Goal: Communication & Community: Answer question/provide support

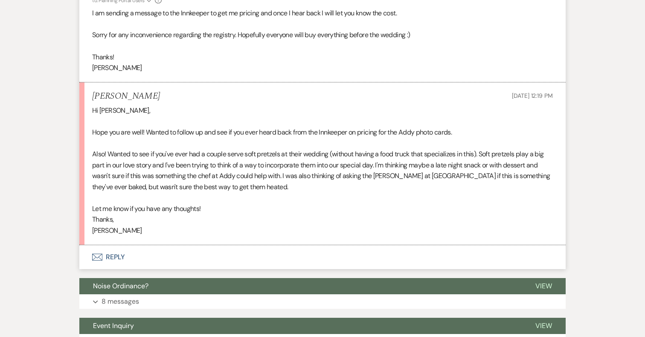
scroll to position [8217, 0]
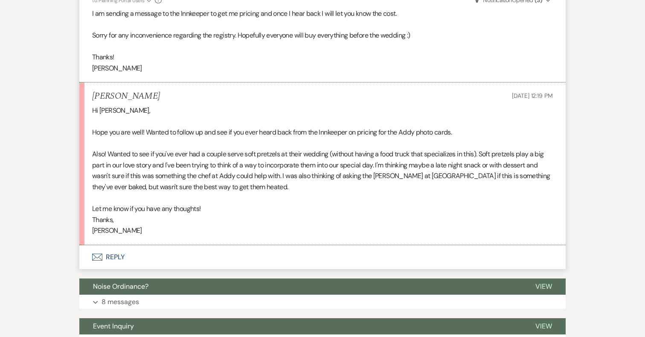
click at [117, 267] on button "Envelope Reply" at bounding box center [322, 257] width 486 height 24
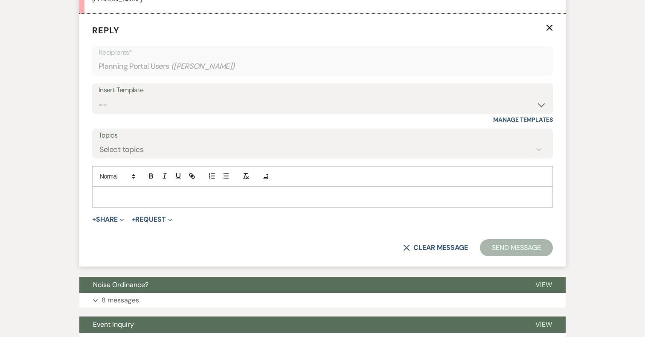
scroll to position [8450, 0]
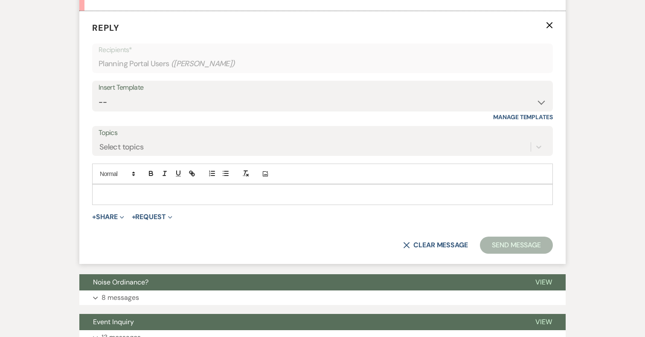
click at [245, 199] on p at bounding box center [322, 193] width 447 height 9
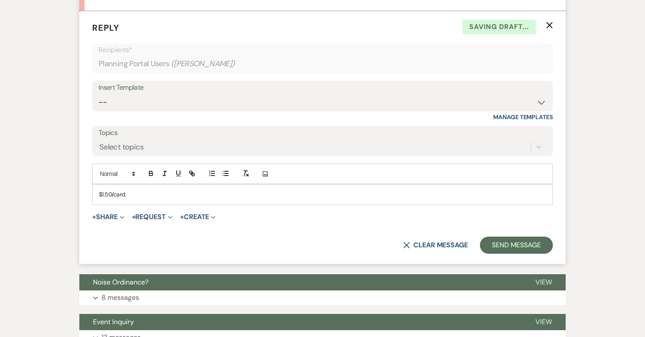
click at [97, 204] on div "$1.50/card." at bounding box center [323, 194] width 460 height 20
click at [335, 199] on p "He said he would provide at cost if you wanted to order them. They would be $1.…" at bounding box center [322, 193] width 447 height 9
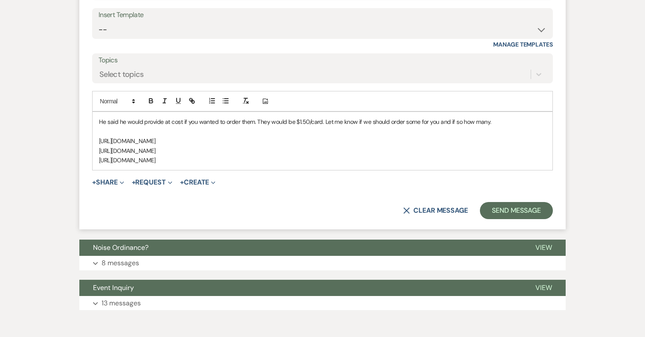
scroll to position [8520, 0]
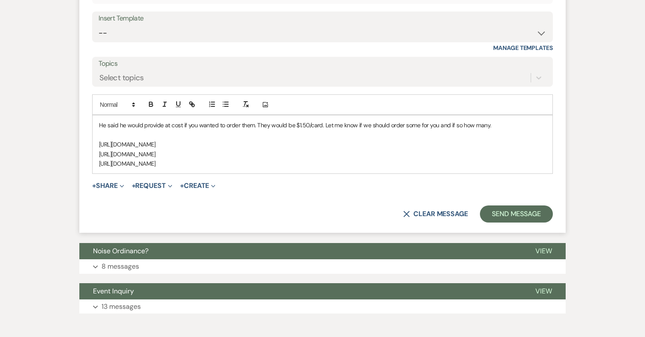
click at [99, 130] on p "He said he would provide at cost if you wanted to order them. They would be $1.…" at bounding box center [322, 124] width 447 height 9
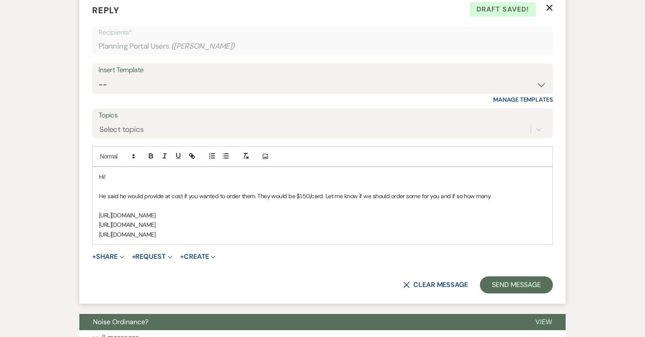
scroll to position [8470, 0]
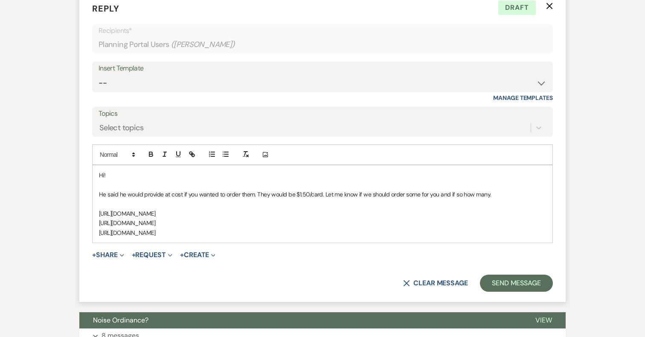
click at [102, 209] on p at bounding box center [322, 203] width 447 height 9
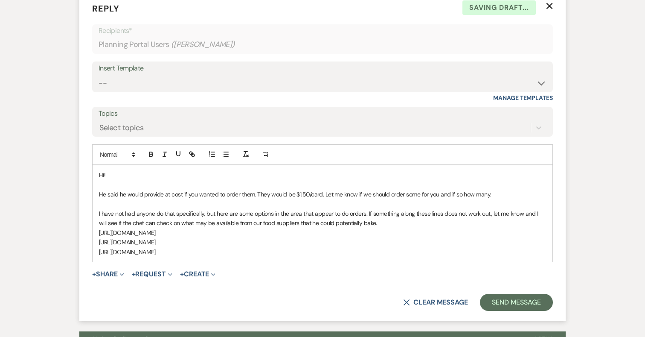
click at [264, 256] on p "https://phillypretzelfactory.com/locations/rehoboth-beach/" at bounding box center [322, 251] width 447 height 9
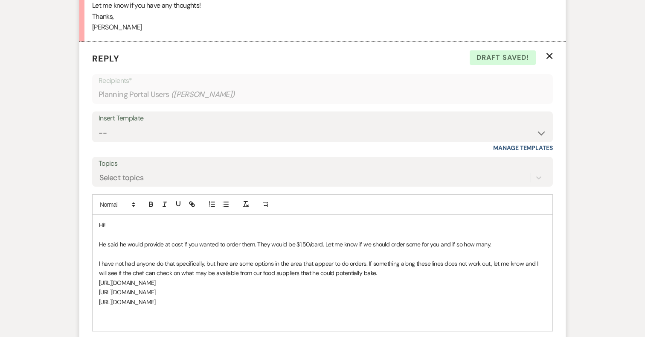
scroll to position [8444, 0]
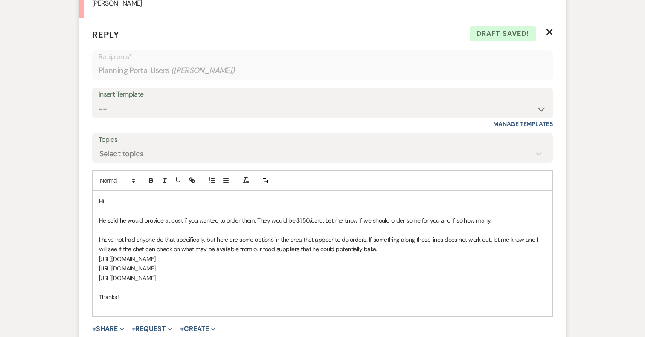
click at [346, 249] on p "I have not had anyone do that specifically, but here are some options in the ar…" at bounding box center [322, 244] width 447 height 19
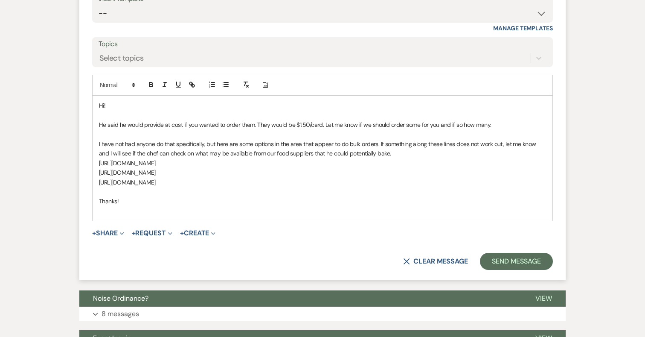
scroll to position [8540, 0]
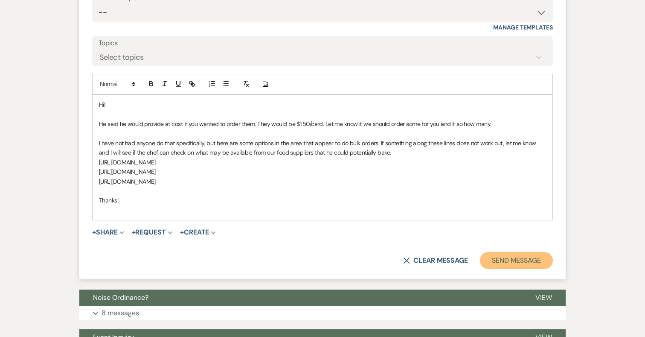
click at [493, 269] on button "Send Message" at bounding box center [516, 260] width 73 height 17
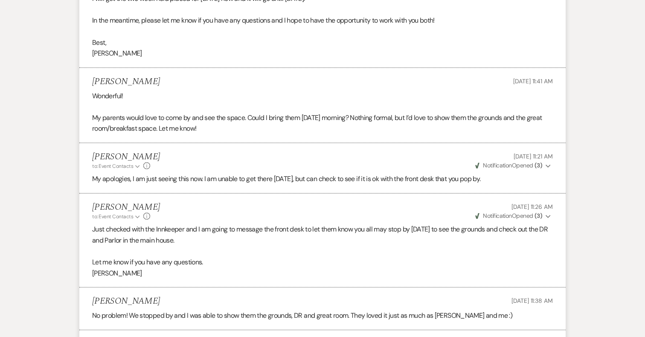
scroll to position [0, 0]
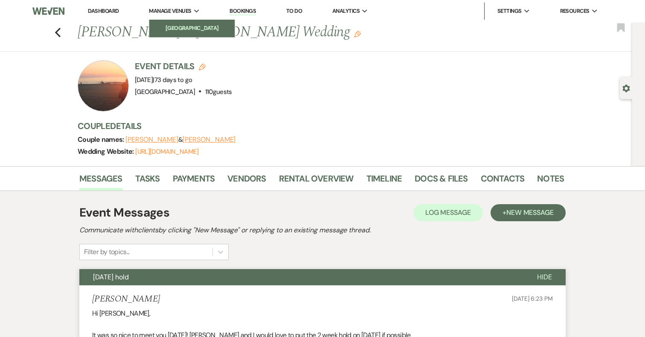
click at [173, 32] on li "[GEOGRAPHIC_DATA]" at bounding box center [192, 28] width 77 height 9
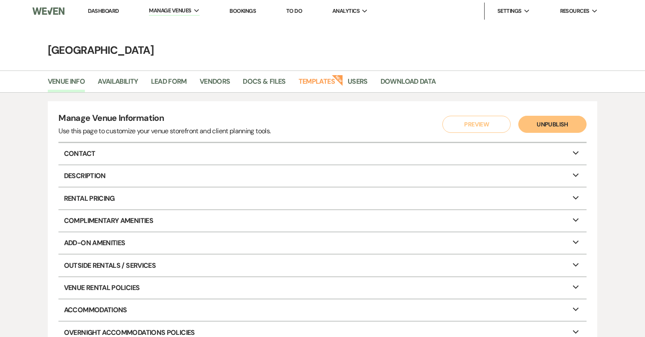
click at [127, 75] on li "Availability" at bounding box center [124, 83] width 53 height 18
click at [127, 78] on link "Availability" at bounding box center [118, 84] width 40 height 16
select select "3"
select select "2026"
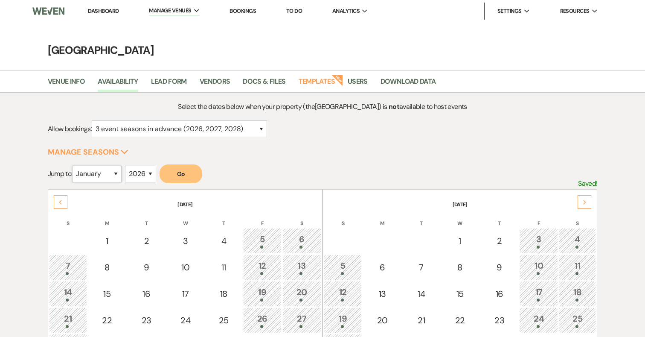
click at [118, 175] on select "January February March April May June July August September October November De…" at bounding box center [96, 174] width 49 height 17
select select "6"
click at [193, 174] on button "Go" at bounding box center [181, 173] width 43 height 19
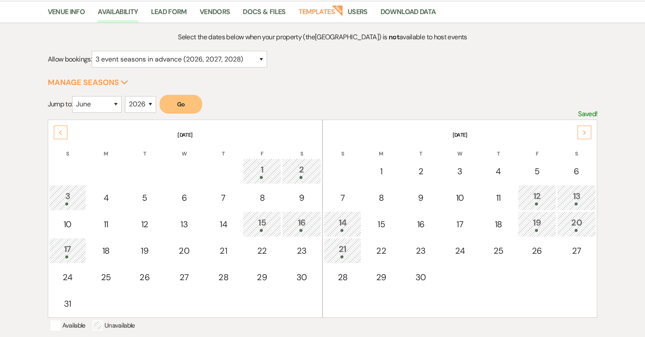
scroll to position [70, 0]
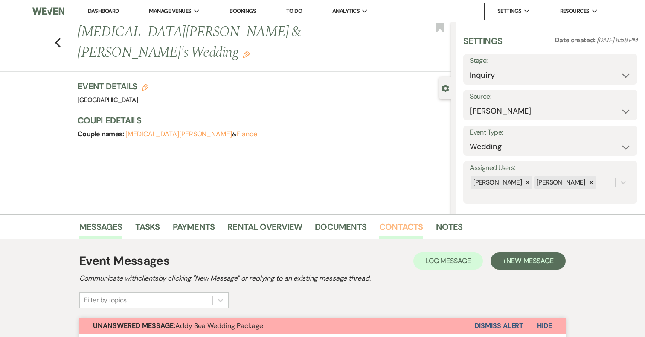
click at [409, 230] on link "Contacts" at bounding box center [401, 229] width 44 height 19
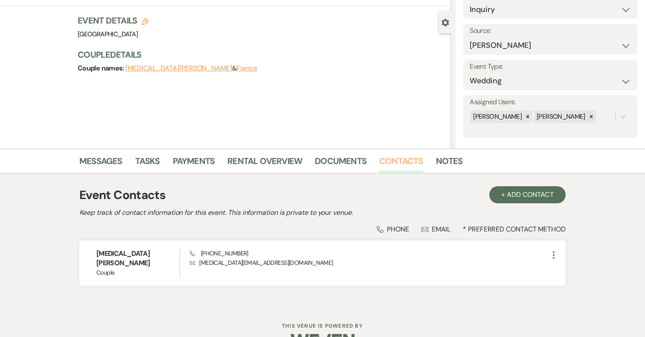
scroll to position [80, 0]
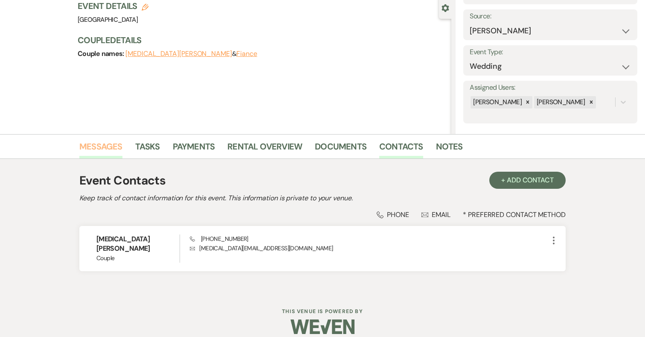
click at [104, 147] on link "Messages" at bounding box center [100, 148] width 43 height 19
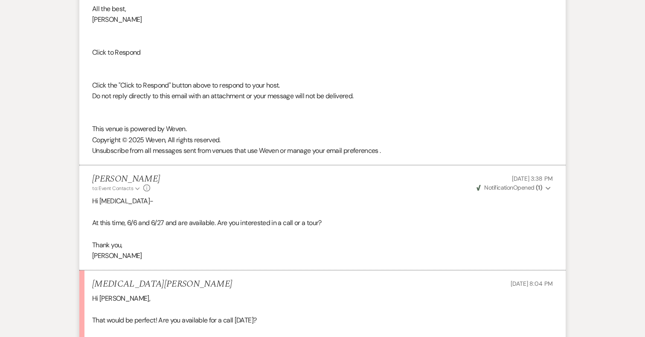
scroll to position [1262, 0]
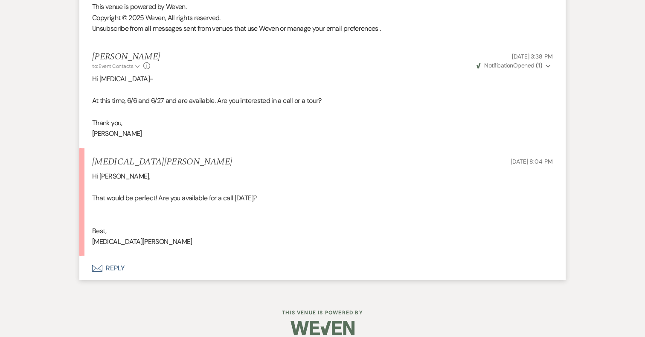
click at [116, 256] on button "Envelope Reply" at bounding box center [322, 268] width 486 height 24
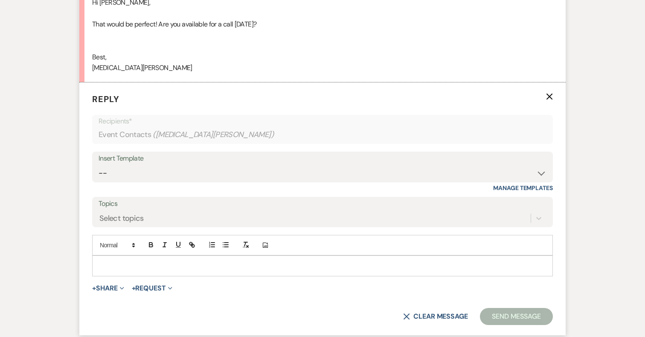
scroll to position [1464, 0]
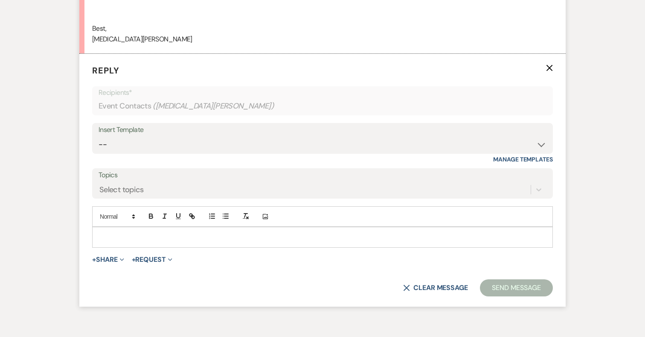
click at [175, 232] on p at bounding box center [322, 236] width 447 height 9
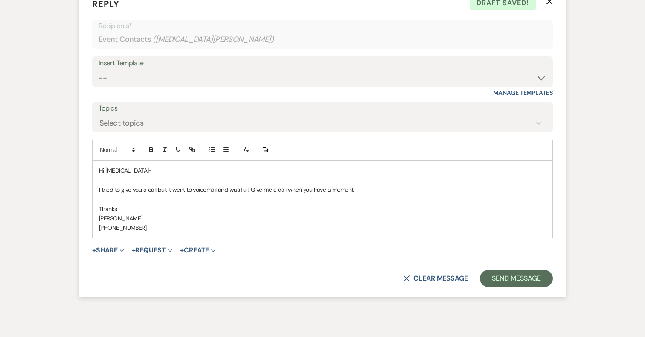
scroll to position [1533, 0]
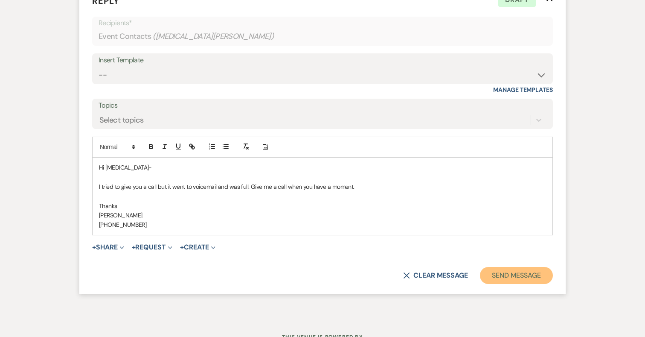
click at [510, 267] on button "Send Message" at bounding box center [516, 275] width 73 height 17
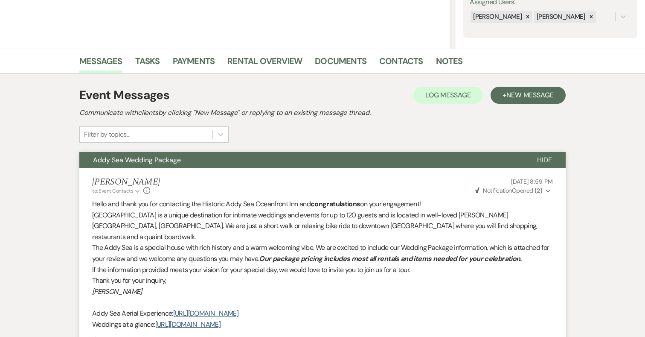
scroll to position [0, 0]
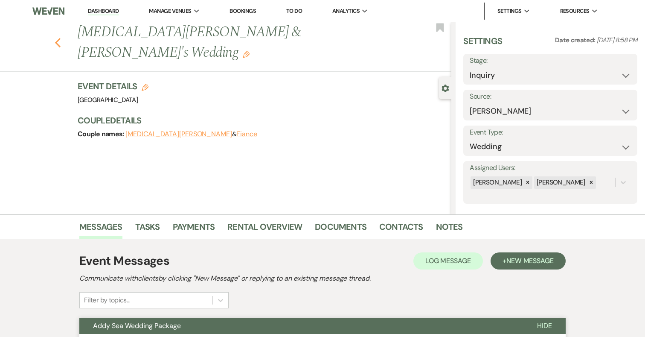
click at [60, 38] on icon "Previous" at bounding box center [58, 43] width 6 height 10
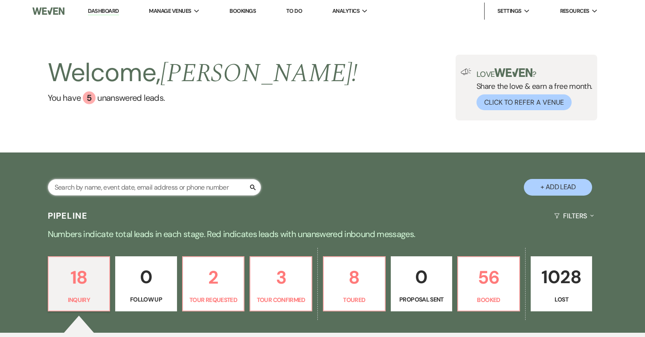
click at [118, 188] on input "text" at bounding box center [154, 187] width 213 height 17
type input "alli"
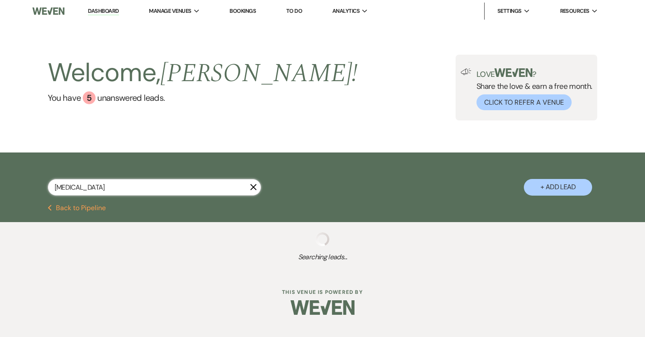
select select "8"
select select "5"
select select "8"
select select "5"
select select "8"
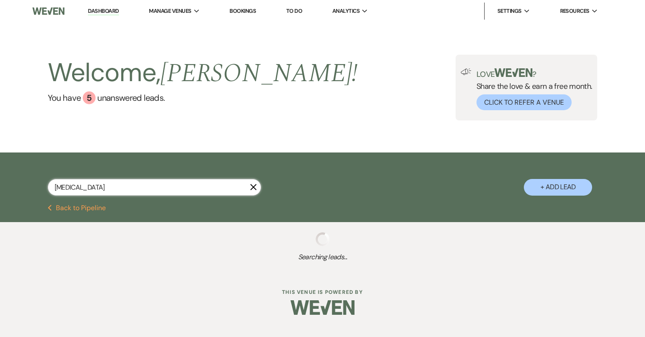
select select "5"
select select "8"
select select "5"
select select "8"
select select "5"
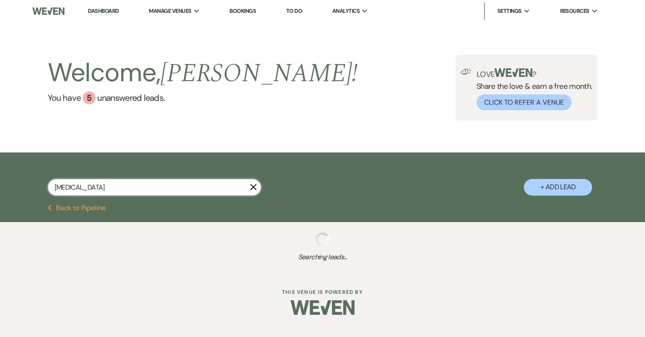
select select "8"
select select "5"
select select "8"
select select "5"
select select "8"
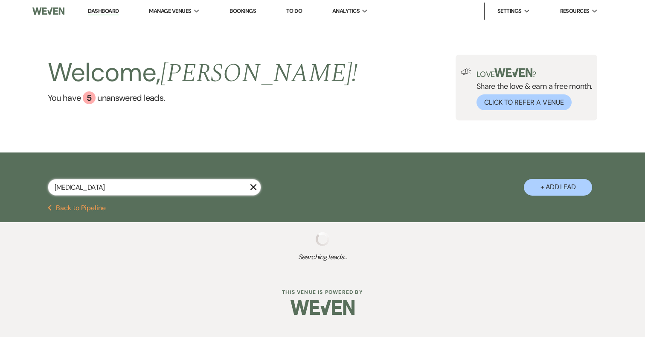
select select "5"
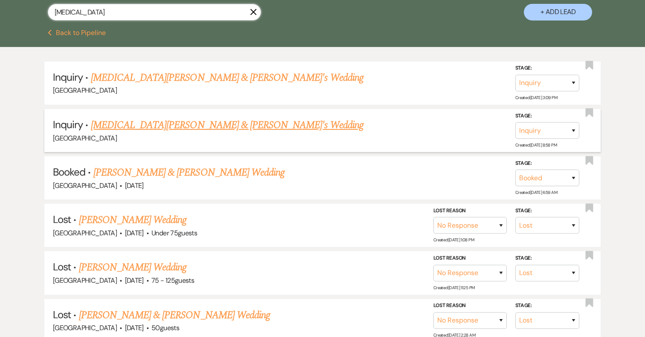
scroll to position [174, 0]
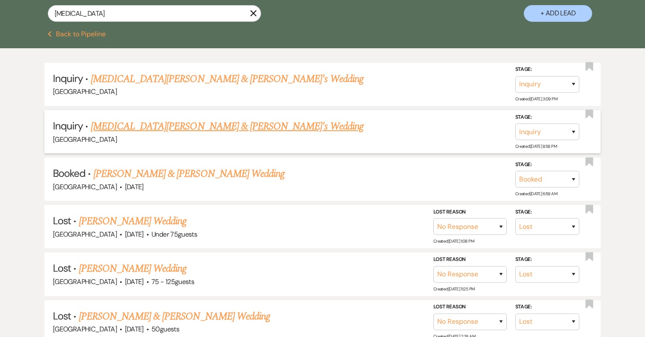
click at [171, 128] on link "Alli Perkins & Fiance's Wedding" at bounding box center [227, 126] width 273 height 15
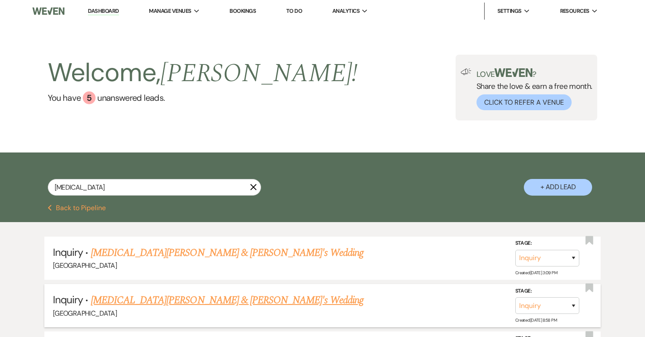
select select "17"
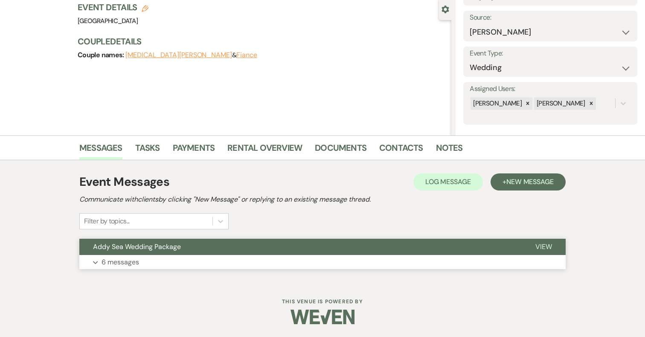
click at [225, 253] on button "Addy Sea Wedding Package" at bounding box center [300, 246] width 442 height 16
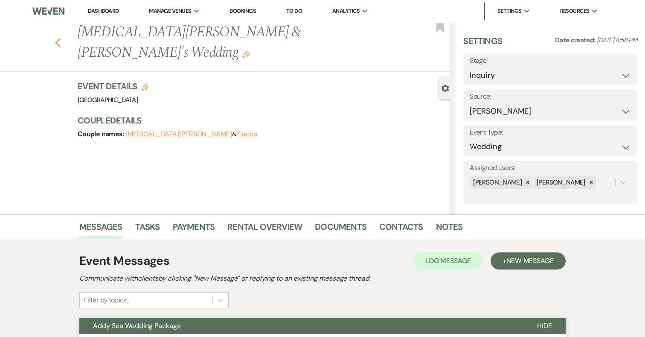
click at [58, 38] on icon "Previous" at bounding box center [58, 43] width 6 height 10
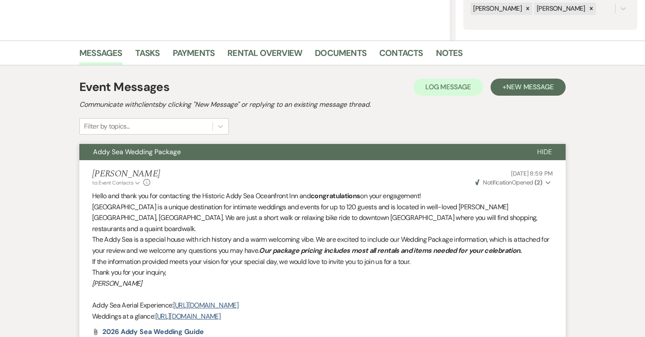
select select "8"
select select "5"
select select "8"
select select "5"
select select "8"
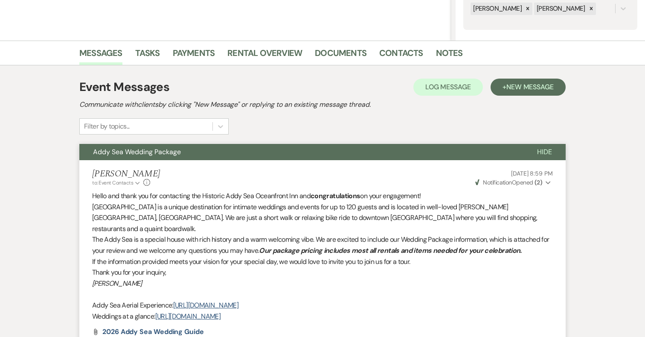
select select "5"
select select "8"
select select "5"
select select "8"
select select "5"
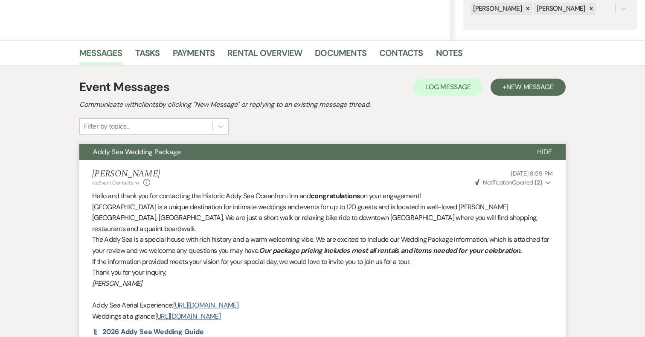
select select "8"
select select "5"
select select "8"
select select "5"
select select "8"
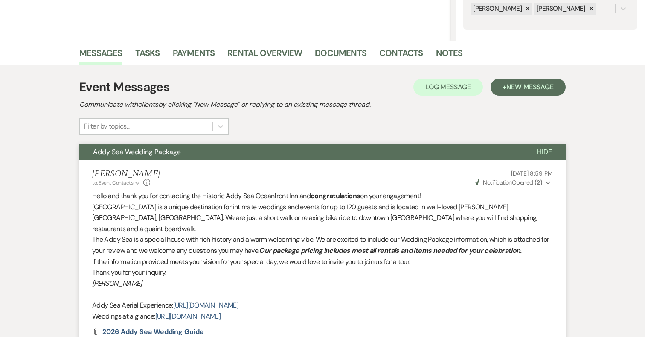
select select "5"
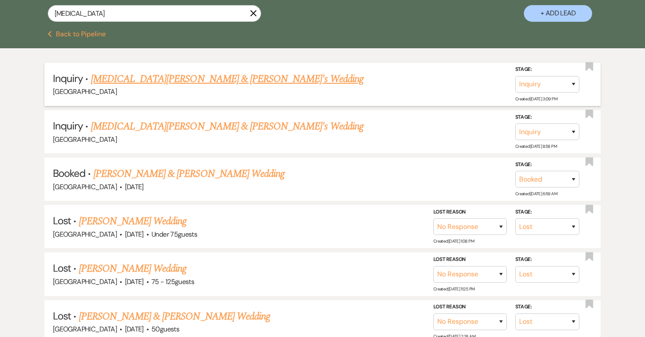
click at [183, 76] on link "Alli Perkins & Fiance's Wedding" at bounding box center [227, 78] width 273 height 15
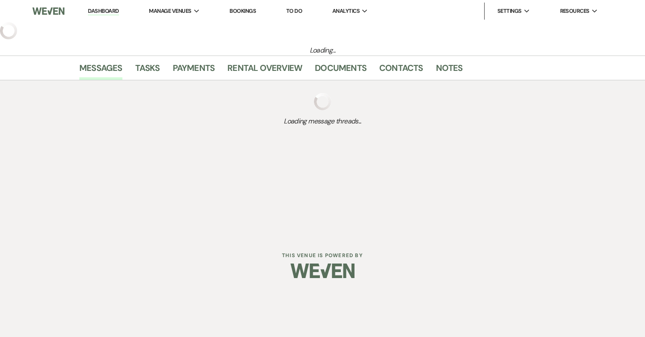
select select "5"
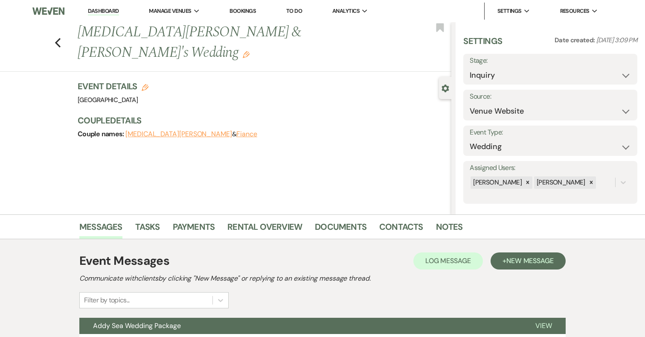
scroll to position [79, 0]
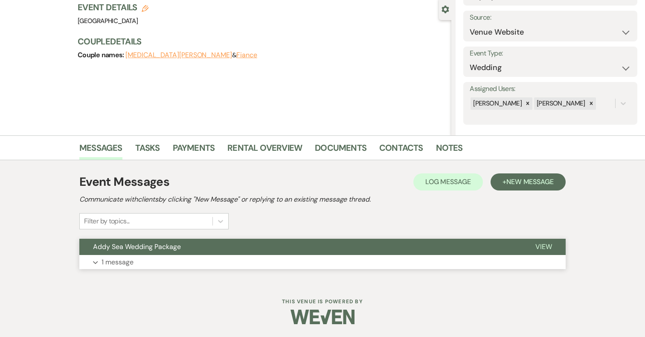
click at [189, 261] on button "Expand 1 message" at bounding box center [322, 262] width 486 height 15
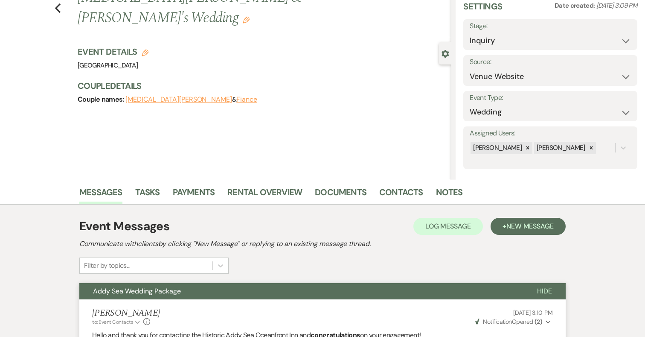
scroll to position [0, 0]
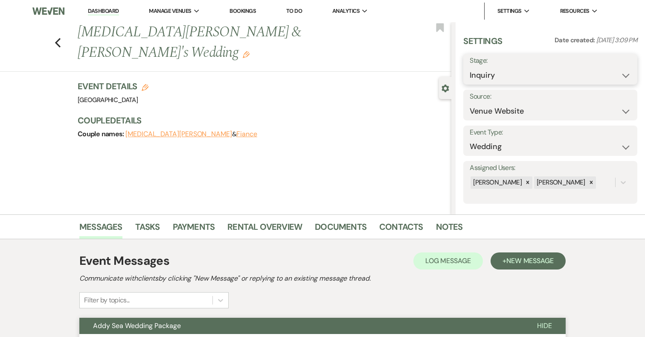
click at [521, 75] on select "Inquiry Follow Up Tour Requested Tour Confirmed Toured Proposal Sent Booked Lost" at bounding box center [550, 75] width 161 height 17
click at [440, 227] on link "Notes" at bounding box center [449, 229] width 27 height 19
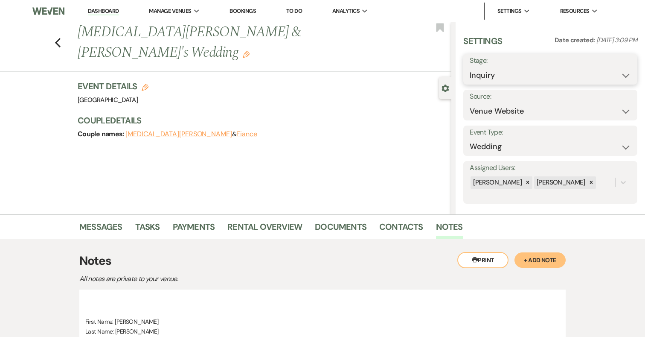
click at [518, 74] on select "Inquiry Follow Up Tour Requested Tour Confirmed Toured Proposal Sent Booked Lost" at bounding box center [550, 75] width 161 height 17
select select "8"
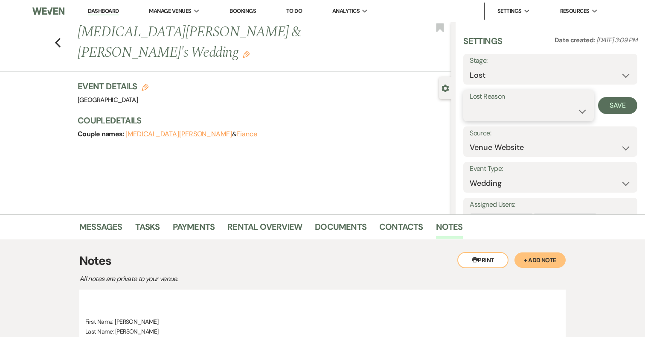
click at [504, 110] on select "Booked Elsewhere Budget Date Unavailable No Response Not a Good Match Capacity …" at bounding box center [528, 111] width 117 height 17
select select "4"
click at [612, 107] on button "Save" at bounding box center [617, 105] width 39 height 17
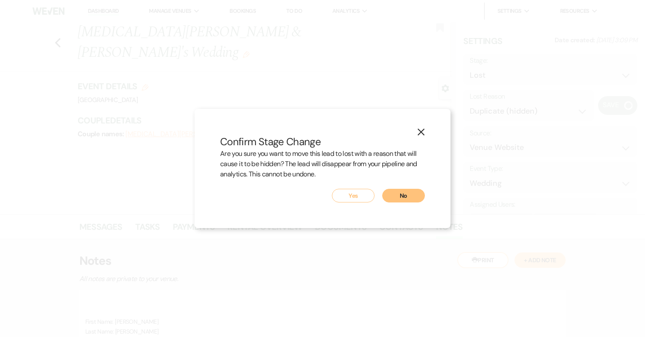
click at [355, 197] on button "Yes" at bounding box center [353, 196] width 43 height 14
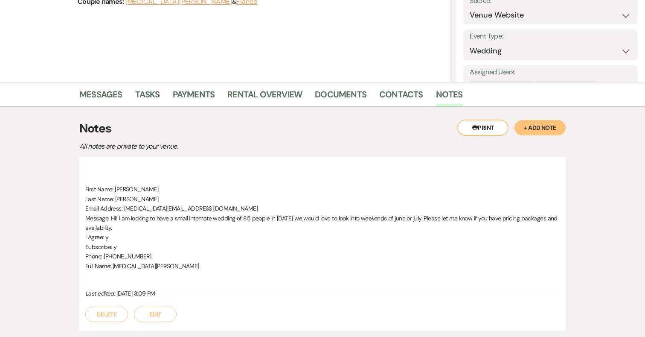
scroll to position [137, 0]
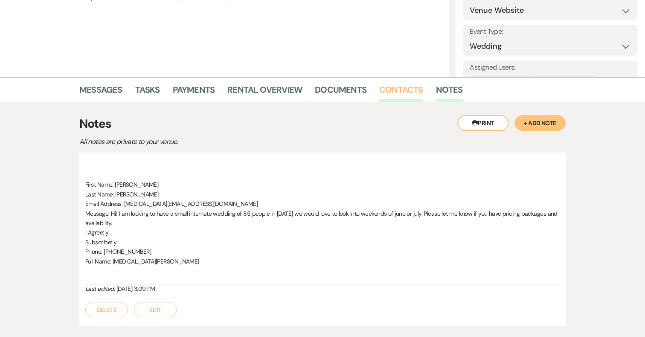
click at [404, 87] on link "Contacts" at bounding box center [401, 92] width 44 height 19
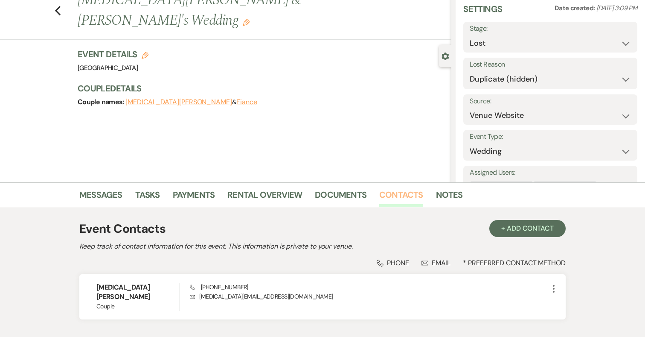
scroll to position [27, 0]
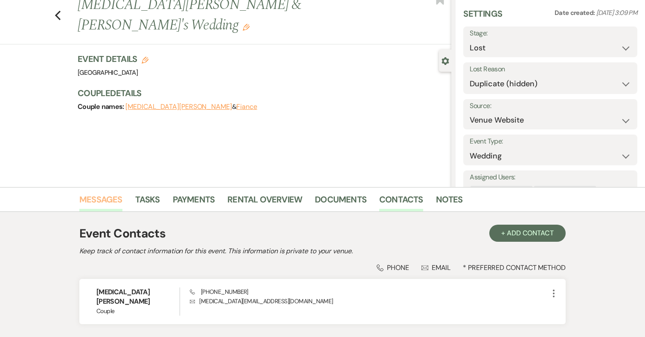
click at [96, 199] on link "Messages" at bounding box center [100, 201] width 43 height 19
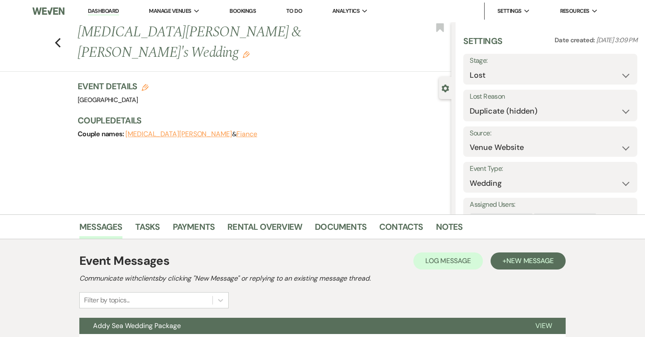
click at [62, 27] on div "Previous Alli Perkins & Fiance's Wedding Edit Bookmark" at bounding box center [224, 46] width 456 height 49
click at [56, 38] on icon "Previous" at bounding box center [58, 43] width 6 height 10
select select "8"
select select "4"
select select "8"
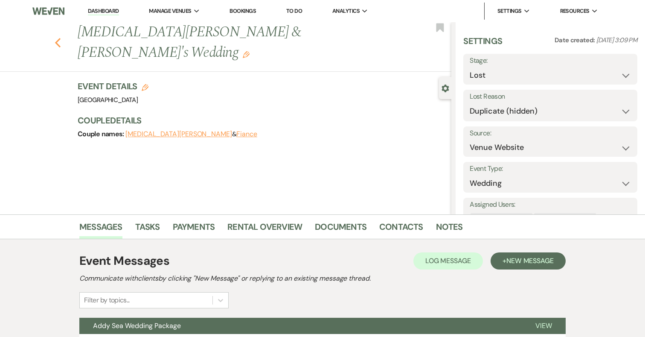
select select "5"
select select "8"
select select "5"
select select "8"
select select "5"
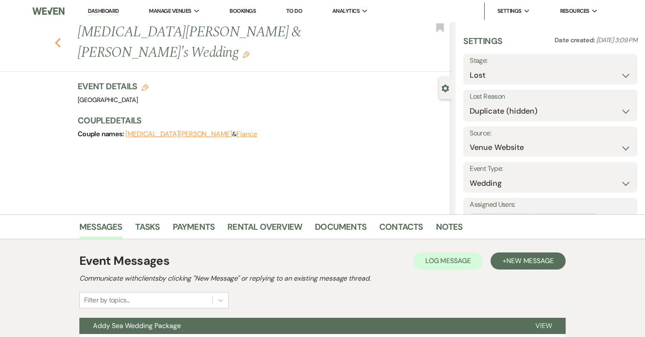
select select "8"
select select "5"
select select "8"
select select "5"
select select "8"
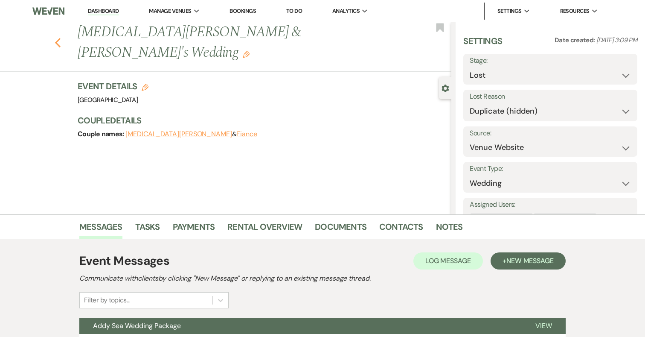
select select "5"
select select "8"
select select "5"
select select "8"
select select "5"
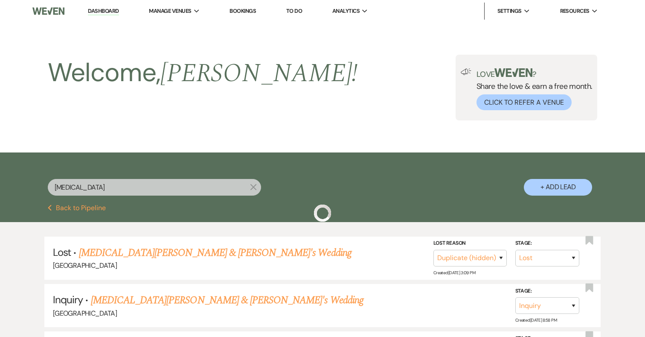
scroll to position [174, 0]
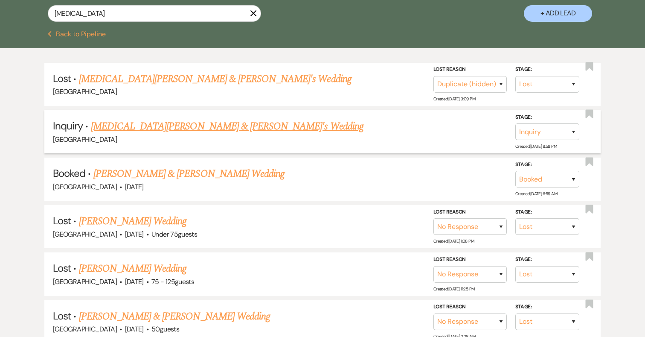
click at [180, 126] on link "Alli Perkins & Fiance's Wedding" at bounding box center [227, 126] width 273 height 15
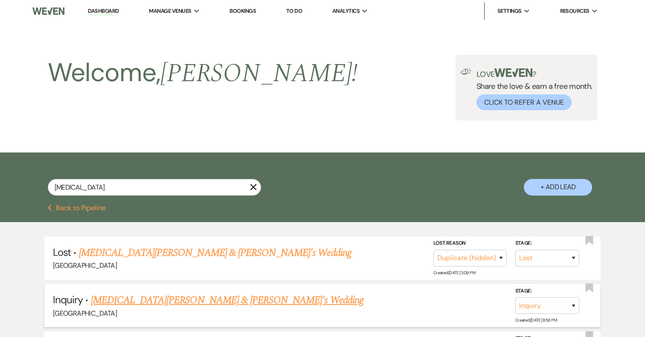
select select "17"
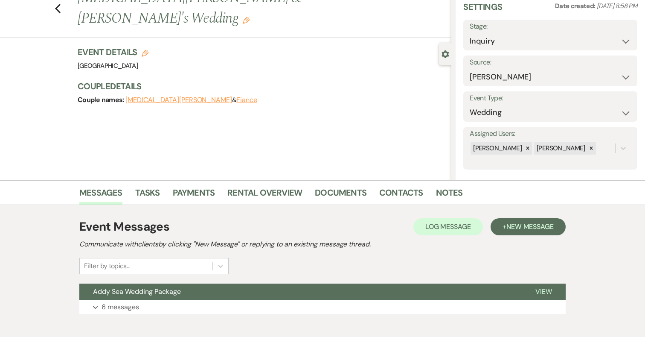
scroll to position [79, 0]
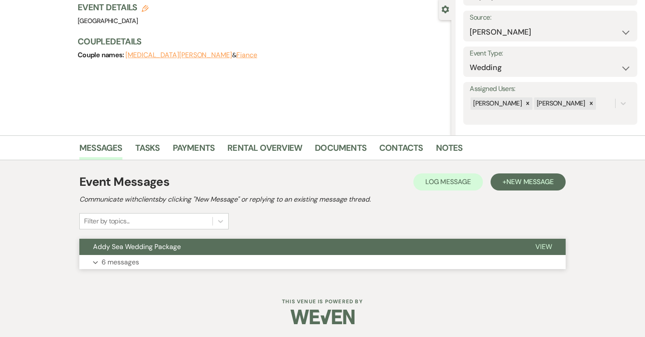
click at [186, 263] on button "Expand 6 messages" at bounding box center [322, 262] width 486 height 15
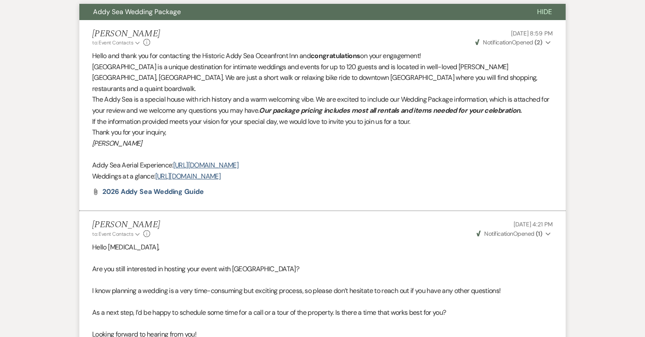
scroll to position [315, 0]
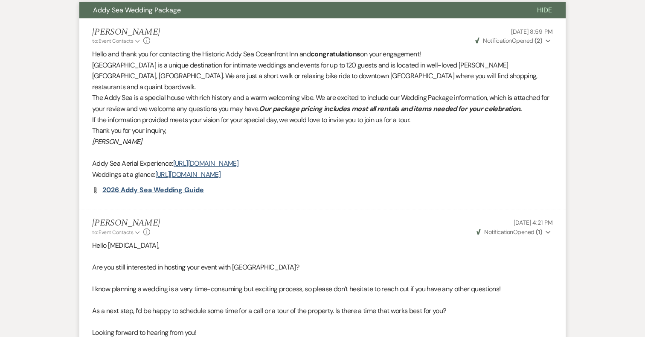
click at [157, 185] on span "2026 Addy Sea Wedding Guide" at bounding box center [153, 189] width 102 height 9
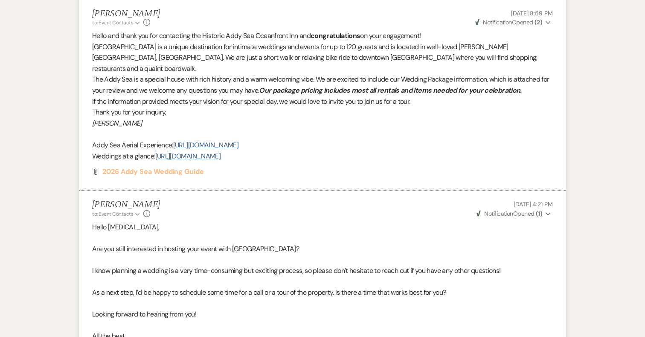
scroll to position [0, 0]
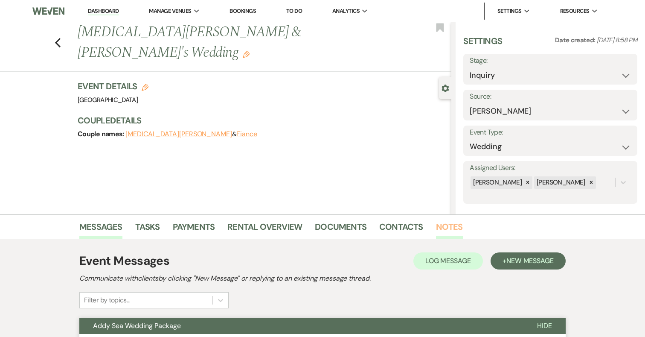
click at [450, 224] on link "Notes" at bounding box center [449, 229] width 27 height 19
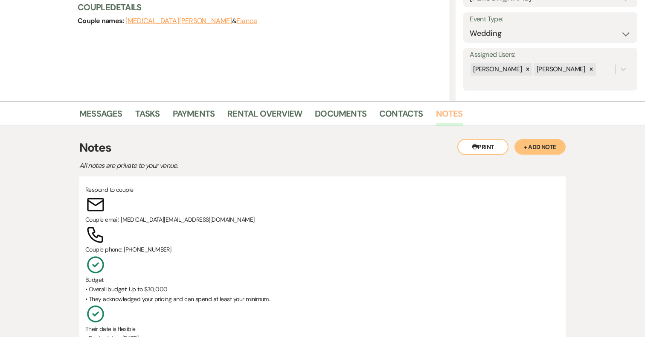
scroll to position [102, 0]
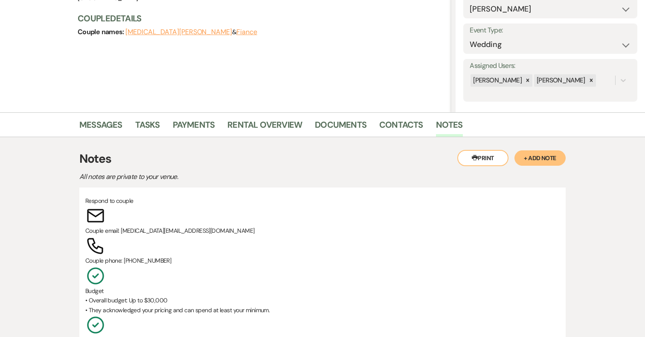
click at [542, 156] on button "+ Add Note" at bounding box center [539, 157] width 51 height 15
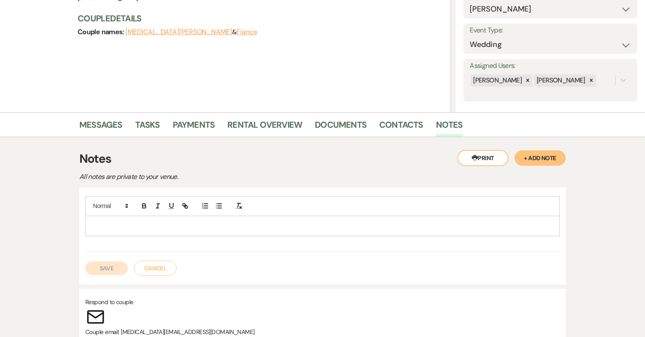
click at [251, 223] on p at bounding box center [322, 225] width 461 height 9
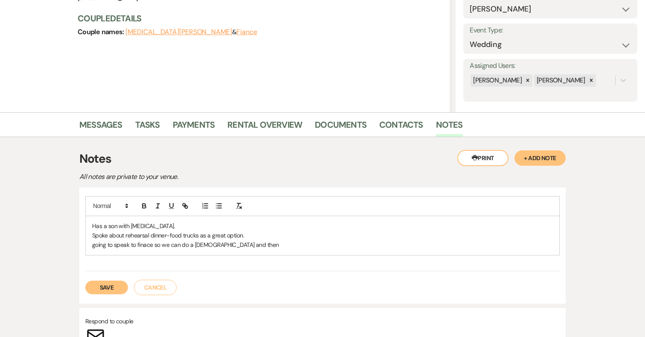
click at [206, 245] on p "going to speak to finace so we can do a propsal and then" at bounding box center [322, 244] width 461 height 9
click at [249, 243] on p "going to speak to finace so we can do a proposal and then" at bounding box center [322, 244] width 461 height 9
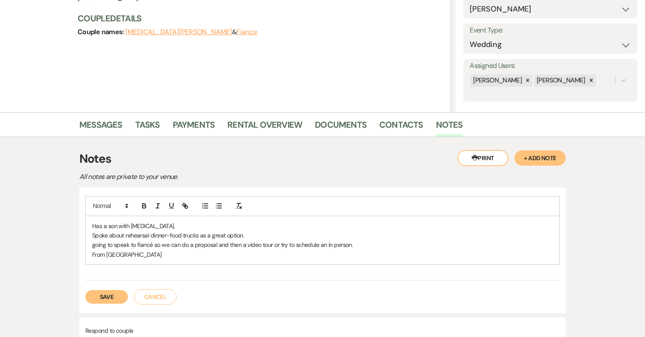
click at [102, 296] on button "Save" at bounding box center [106, 297] width 43 height 14
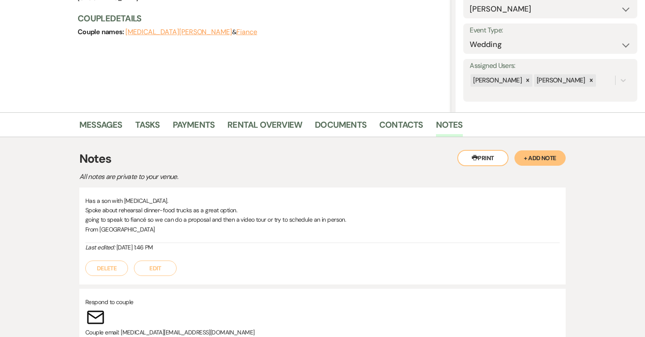
scroll to position [0, 0]
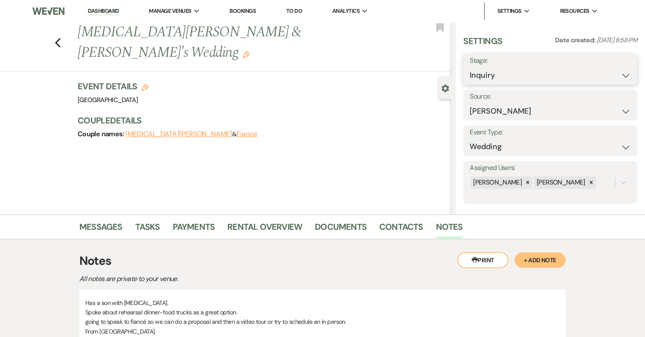
click at [517, 75] on select "Inquiry Follow Up Tour Requested Tour Confirmed Toured Proposal Sent Booked Lost" at bounding box center [550, 75] width 161 height 17
select select "2"
click at [618, 68] on button "Save" at bounding box center [619, 69] width 36 height 17
click at [56, 38] on use "button" at bounding box center [58, 42] width 6 height 9
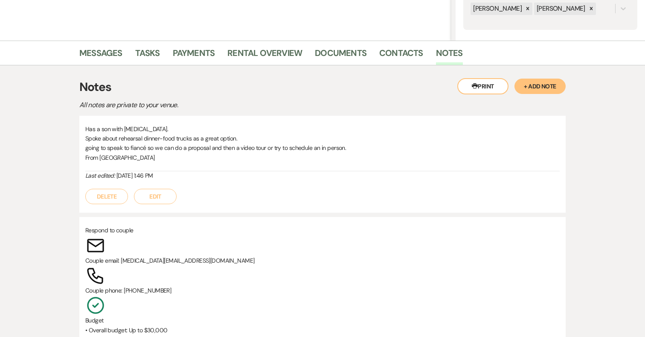
select select "8"
select select "4"
select select "2"
select select "8"
select select "5"
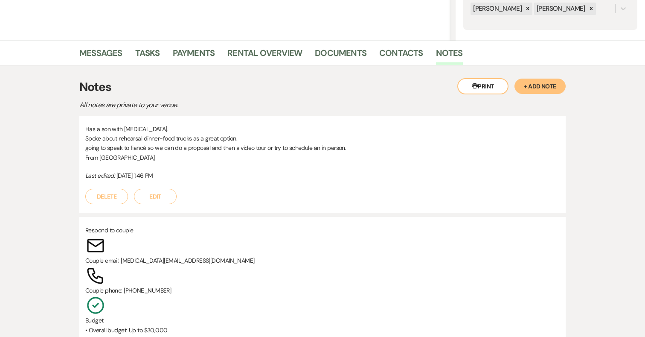
select select "8"
select select "5"
select select "8"
select select "5"
select select "8"
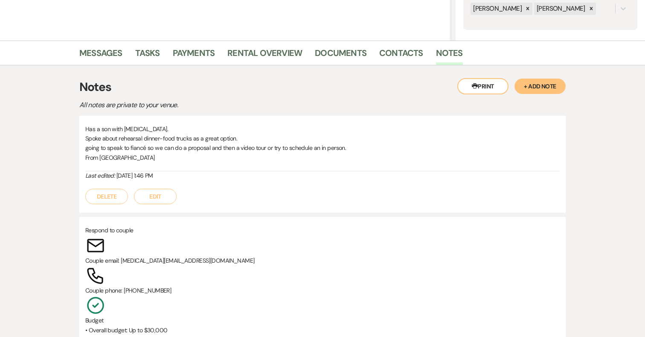
select select "5"
select select "8"
select select "5"
select select "8"
select select "5"
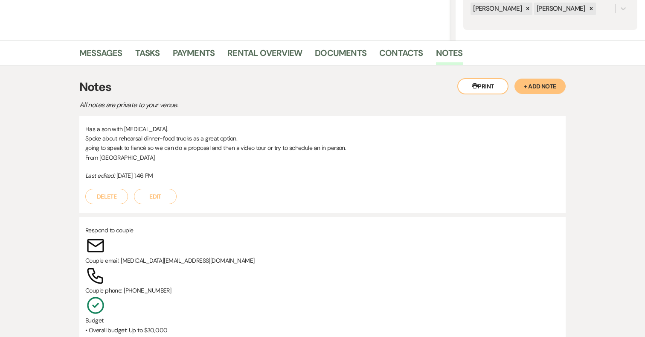
select select "8"
select select "5"
select select "8"
select select "5"
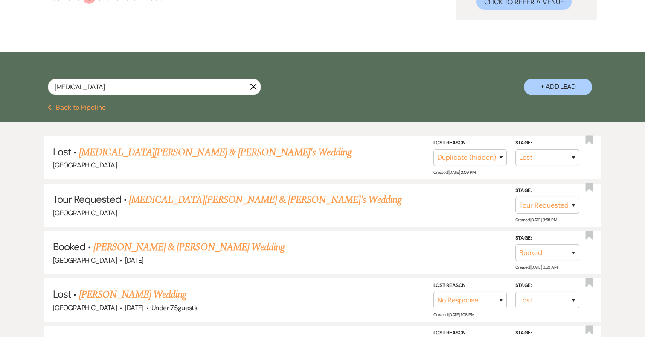
scroll to position [0, 0]
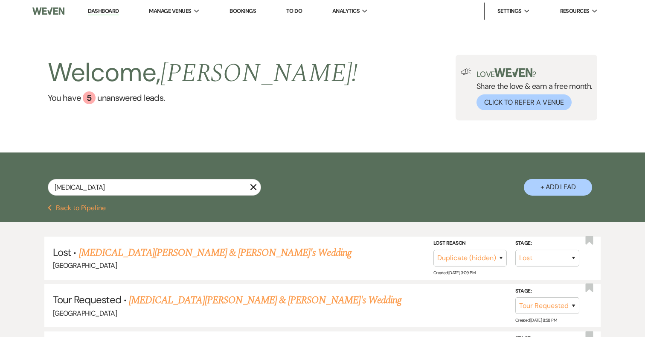
click at [105, 9] on link "Dashboard" at bounding box center [103, 11] width 31 height 8
select select "8"
select select "4"
select select "2"
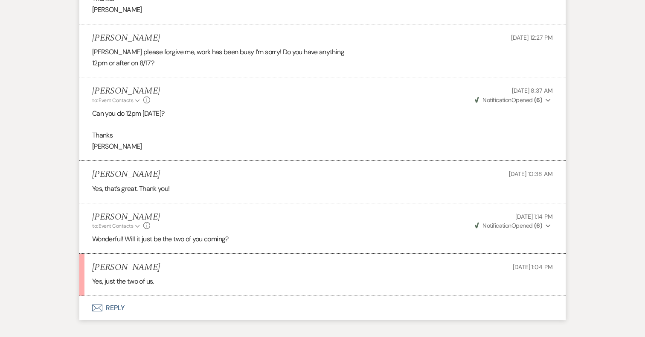
scroll to position [1116, 0]
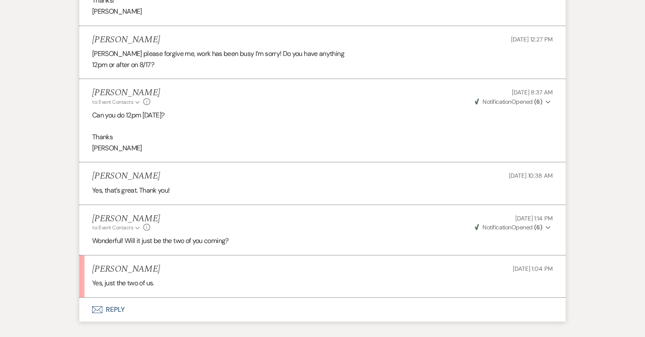
click at [116, 298] on button "Envelope Reply" at bounding box center [322, 309] width 486 height 24
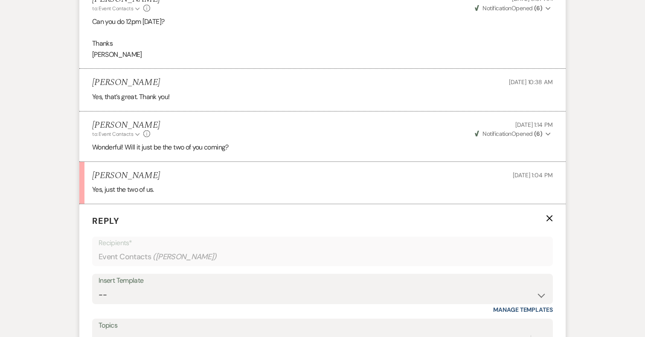
scroll to position [1273, 0]
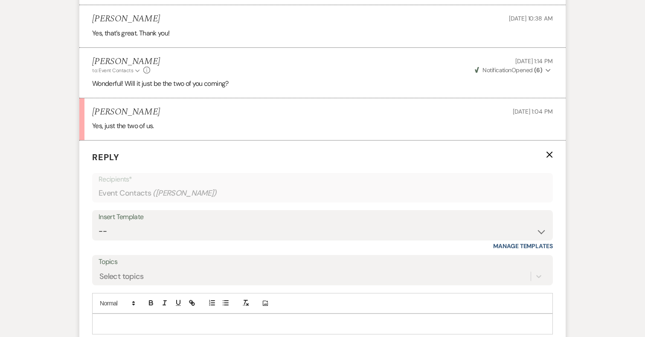
click at [168, 319] on p at bounding box center [322, 323] width 447 height 9
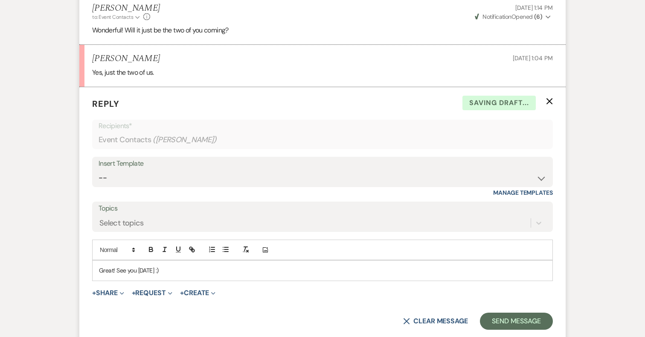
scroll to position [1336, 0]
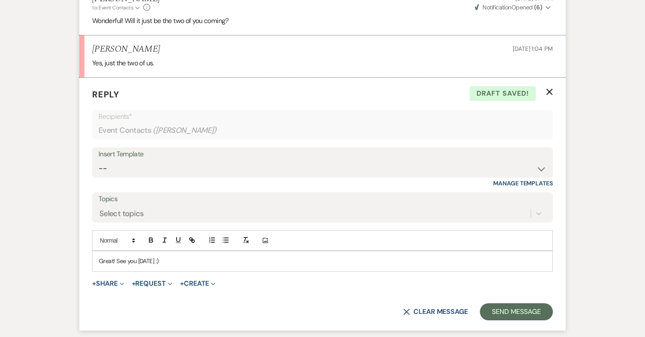
click at [136, 256] on p "Great! See you Sunday :)" at bounding box center [322, 260] width 447 height 9
click at [508, 303] on button "Send Message" at bounding box center [516, 311] width 73 height 17
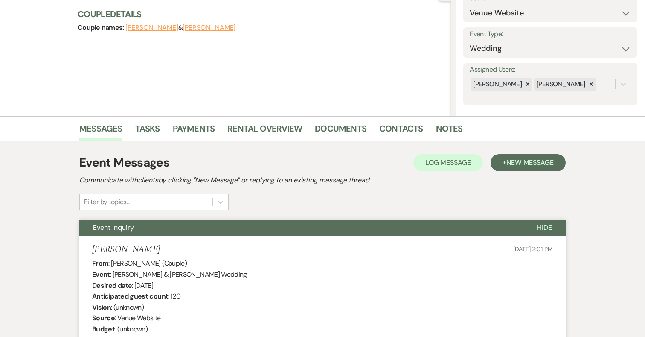
scroll to position [0, 0]
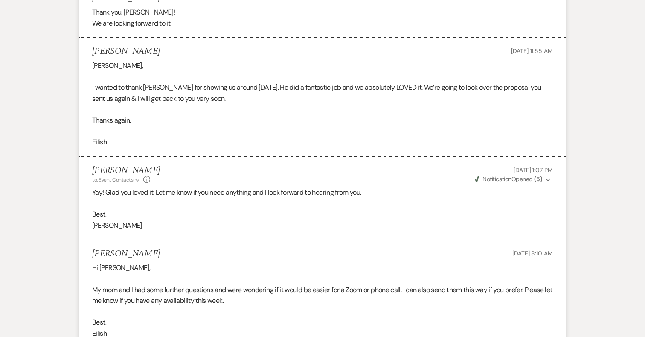
scroll to position [2979, 0]
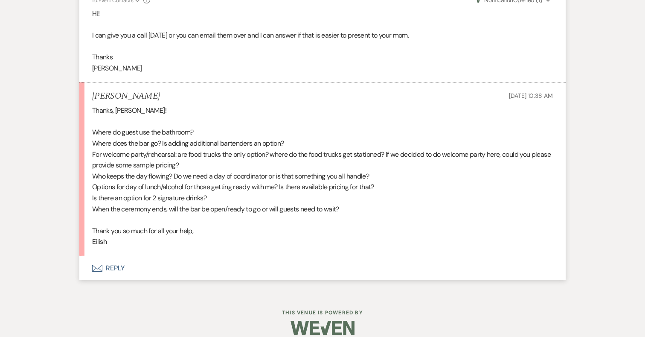
click at [114, 256] on button "Envelope Reply" at bounding box center [322, 268] width 486 height 24
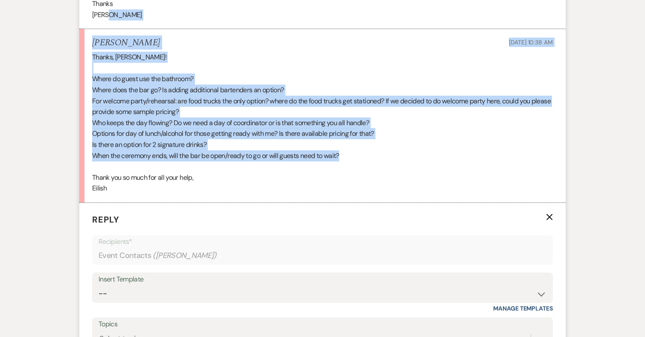
scroll to position [3030, 0]
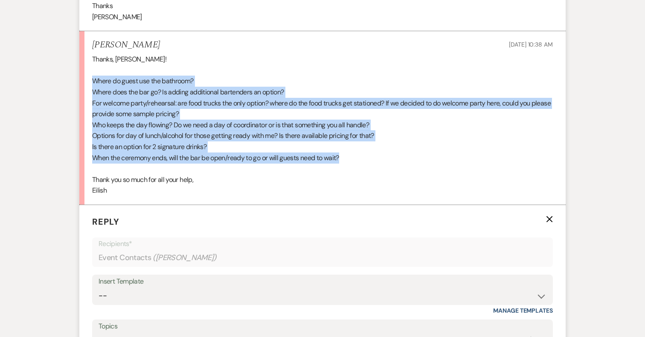
drag, startPoint x: 348, startPoint y: 110, endPoint x: 91, endPoint y: 68, distance: 260.6
click at [91, 68] on li "Eilish Gately Aug 12, 2025, 10:38 AM Thanks, Katie! Where do guest use the bath…" at bounding box center [322, 117] width 486 height 173
copy div "Where do guest use the bathroom? Where does the bar go? Is adding additional ba…"
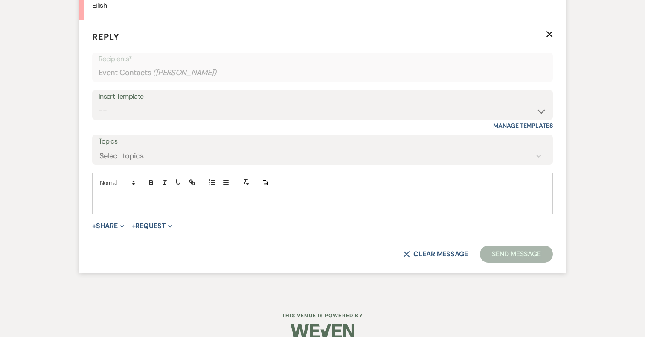
scroll to position [3217, 0]
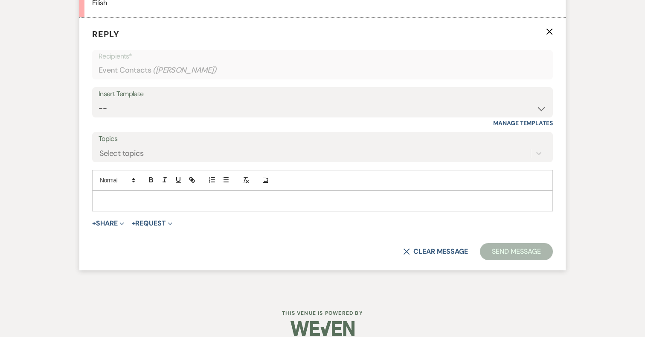
click at [134, 196] on p at bounding box center [322, 200] width 447 height 9
paste div
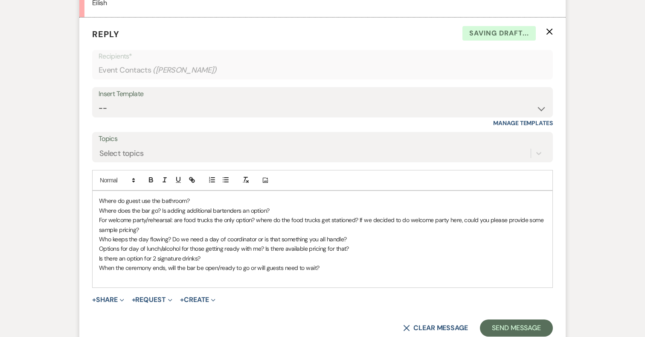
click at [194, 196] on p "Where do guest use the bathroom?" at bounding box center [322, 200] width 447 height 9
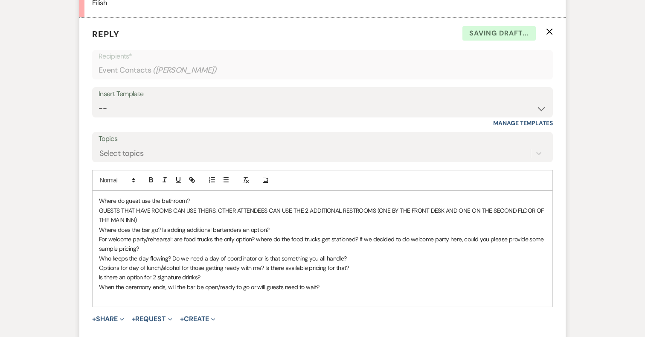
click at [277, 225] on p "Where does the bar go? Is adding additional bartenders an option?" at bounding box center [322, 229] width 447 height 9
click at [432, 226] on span "Where does the bar go? Is adding additional bartenders an option? SAMPLE LAYOUT…" at bounding box center [279, 230] width 361 height 8
drag, startPoint x: 458, startPoint y: 214, endPoint x: 431, endPoint y: 214, distance: 27.3
click at [431, 225] on p "Where does the bar go? Is adding additional bartenders an option? SAMPLE LAYOUT…" at bounding box center [322, 229] width 447 height 9
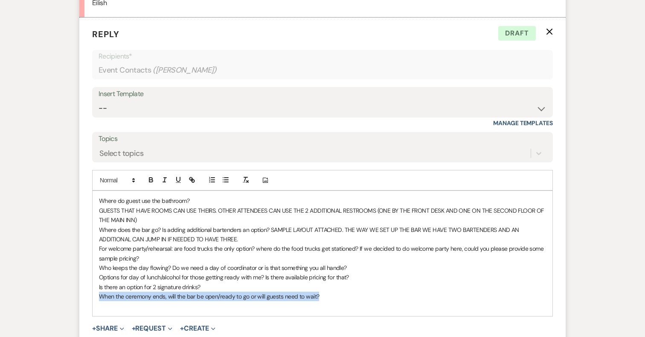
drag, startPoint x: 323, startPoint y: 285, endPoint x: 97, endPoint y: 282, distance: 225.7
click at [97, 282] on div "Where do guest use the bathroom? GUESTS THAT HAVE ROOMS CAN USE THEIRS. OTHER A…" at bounding box center [323, 253] width 460 height 125
copy span "When the ceremony ends, will the bar be open/ready to go or will guests need to…"
click at [251, 225] on p "Where does the bar go? Is adding additional bartenders an option? SAMPLE LAYOUT…" at bounding box center [322, 234] width 447 height 19
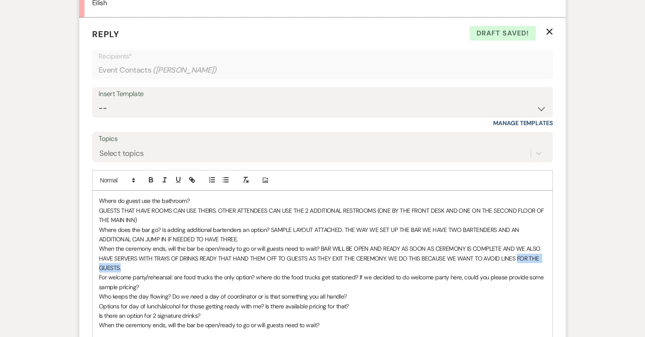
drag, startPoint x: 512, startPoint y: 245, endPoint x: 532, endPoint y: 253, distance: 21.6
click at [532, 253] on p "When the ceremony ends, will the bar be open/ready to go or will guests need to…" at bounding box center [322, 258] width 447 height 29
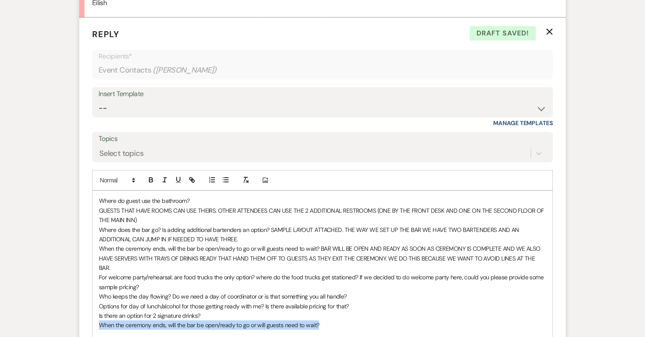
drag, startPoint x: 324, startPoint y: 305, endPoint x: 95, endPoint y: 308, distance: 229.5
click at [95, 308] on div "Where do guest use the bathroom? GUESTS THAT HAVE ROOMS CAN USE THEIRS. OTHER A…" at bounding box center [323, 268] width 460 height 154
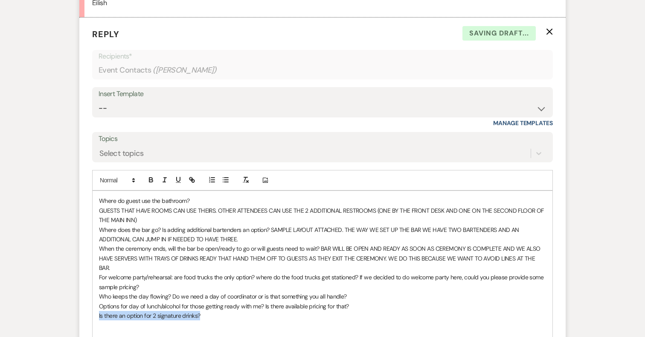
drag, startPoint x: 204, startPoint y: 296, endPoint x: 99, endPoint y: 294, distance: 105.4
click at [99, 294] on div "Where do guest use the bathroom? GUESTS THAT HAVE ROOMS CAN USE THEIRS. OTHER A…" at bounding box center [323, 268] width 460 height 154
copy span "Is there an option for 2 signature drinks?"
click at [545, 247] on p "When the ceremony ends, will the bar be open/ready to go or will guests need to…" at bounding box center [322, 258] width 447 height 29
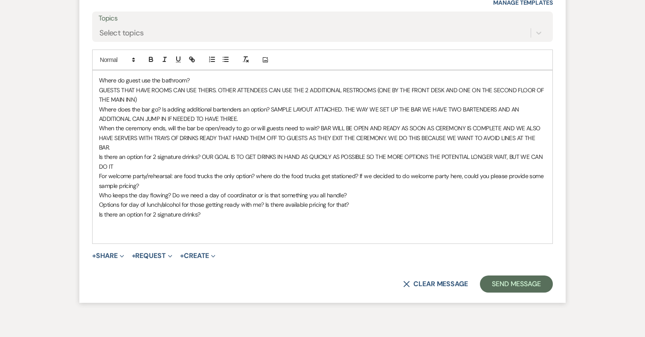
scroll to position [3361, 0]
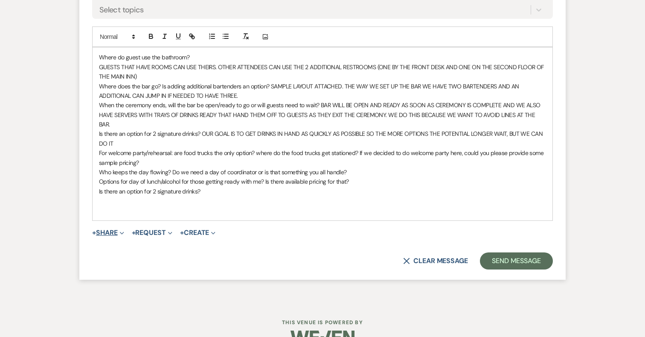
click at [113, 229] on button "+ Share Expand" at bounding box center [108, 232] width 32 height 7
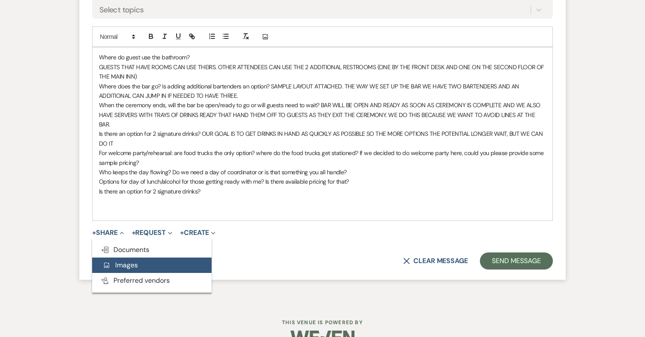
click at [125, 260] on span "Add Photo Images" at bounding box center [119, 264] width 35 height 9
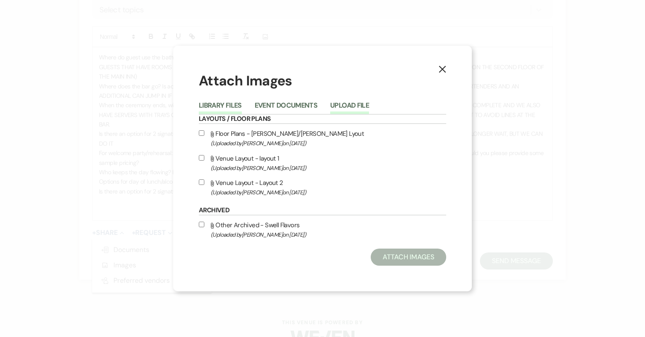
click at [363, 105] on button "Upload File" at bounding box center [349, 108] width 39 height 12
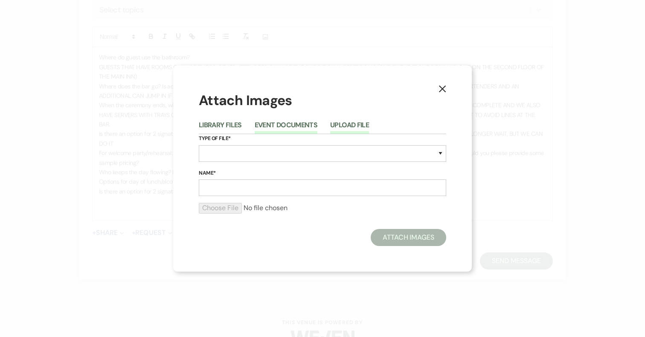
click at [296, 122] on button "Event Documents" at bounding box center [286, 128] width 63 height 12
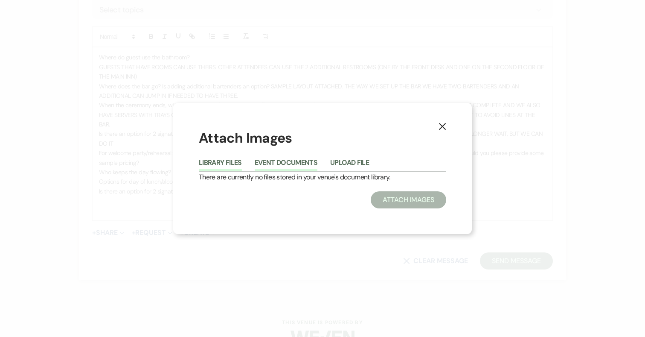
click at [215, 160] on button "Library Files" at bounding box center [220, 165] width 43 height 12
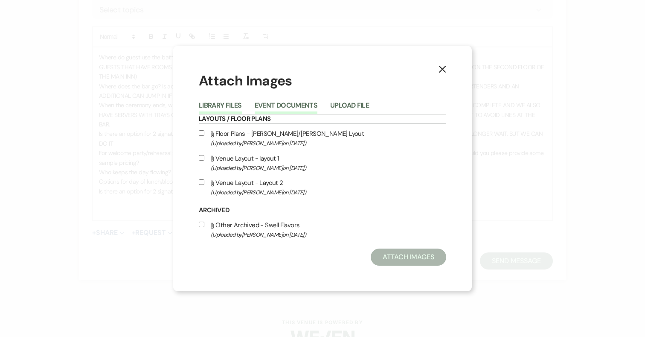
click at [297, 104] on button "Event Documents" at bounding box center [286, 108] width 63 height 12
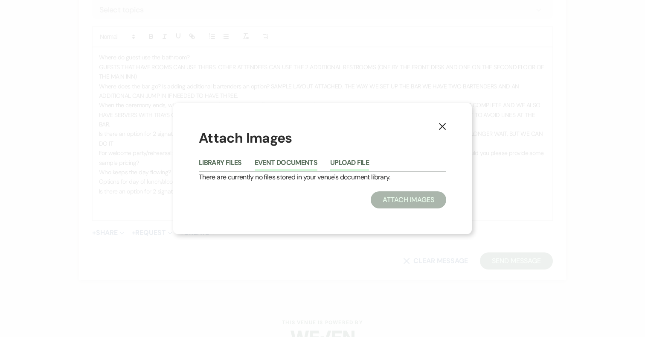
click at [344, 160] on button "Upload File" at bounding box center [349, 165] width 39 height 12
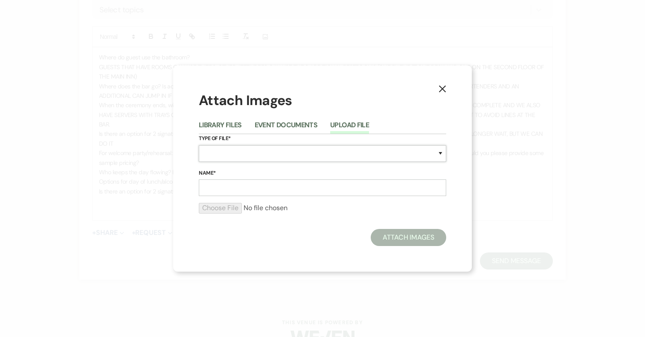
click at [238, 154] on select "Special Event Insurance Vendor Certificate of Insurance Contracts / Rental Agre…" at bounding box center [322, 153] width 247 height 17
select select "25"
click at [277, 184] on input "Name*" at bounding box center [322, 187] width 247 height 17
type input "Option 1 Layout"
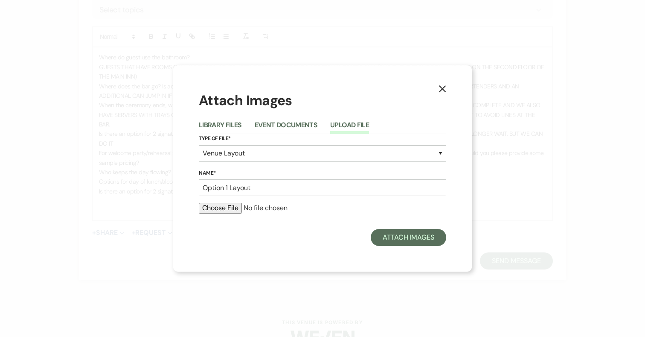
click at [212, 209] on input "file" at bounding box center [322, 208] width 247 height 10
type input "C:\fakepath\Screenshot 2025-07-12 at 12.18.50 AM.png"
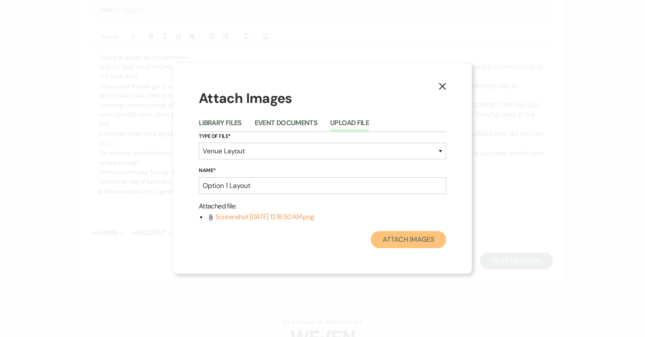
click at [417, 241] on button "Attach Images" at bounding box center [408, 239] width 75 height 17
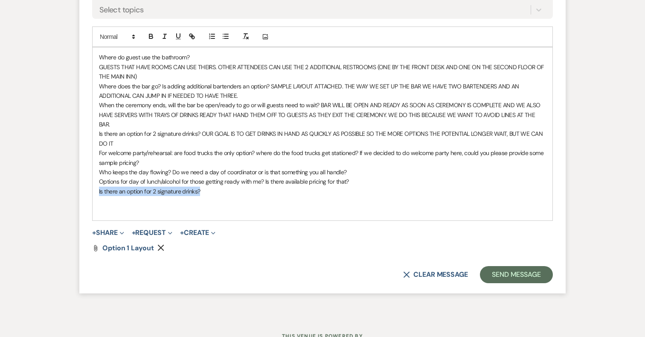
drag, startPoint x: 203, startPoint y: 172, endPoint x: 68, endPoint y: 172, distance: 134.8
click at [353, 177] on p "Options for day of lunch/alcohol for those getting ready with me? Is there avai…" at bounding box center [322, 181] width 447 height 9
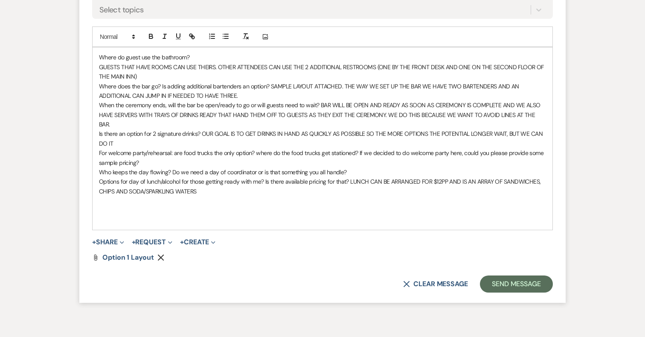
click at [113, 177] on span "Options for day of lunch/alcohol for those getting ready with me? Is there avai…" at bounding box center [320, 185] width 443 height 17
click at [221, 177] on p "Options for day of lunch/alcohol for those getting ready with me? Is there avai…" at bounding box center [322, 186] width 447 height 19
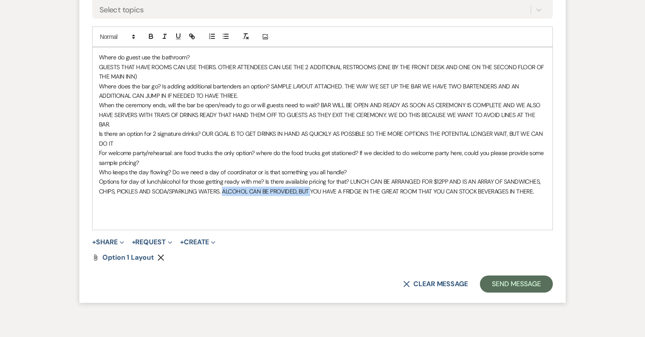
drag, startPoint x: 310, startPoint y: 170, endPoint x: 223, endPoint y: 171, distance: 87.0
click at [223, 177] on span "Options for day of lunch/alcohol for those getting ready with me? Is there avai…" at bounding box center [320, 185] width 443 height 17
click at [388, 177] on span "Options for day of lunch/alcohol for those getting ready with me? Is there avai…" at bounding box center [320, 185] width 443 height 17
click at [450, 177] on span "Options for day of lunch/alcohol for those getting ready with me? Is there avai…" at bounding box center [320, 185] width 443 height 17
click at [255, 177] on span "Options for day of lunch/alcohol for those getting ready with me? Is there avai…" at bounding box center [320, 185] width 443 height 17
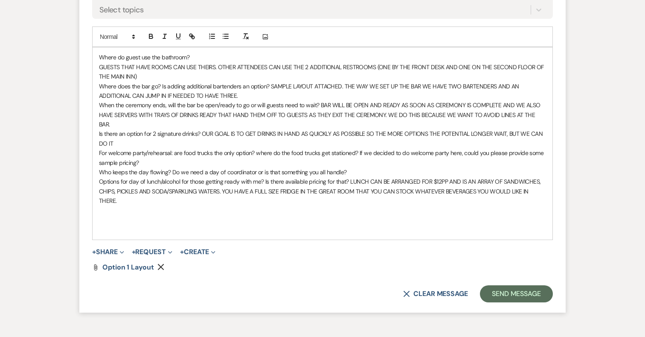
click at [316, 177] on span "Options for day of lunch/alcohol for those getting ready with me? Is there avai…" at bounding box center [320, 190] width 443 height 27
click at [165, 179] on p "Options for day of lunch/alcohol for those getting ready with me? Is there avai…" at bounding box center [322, 191] width 447 height 29
click at [99, 63] on span "GUESTS THAT HAVE ROOMS CAN USE THEIRS. OTHER ATTENDEES CAN USE THE 2 ADDITIONAL…" at bounding box center [322, 71] width 446 height 17
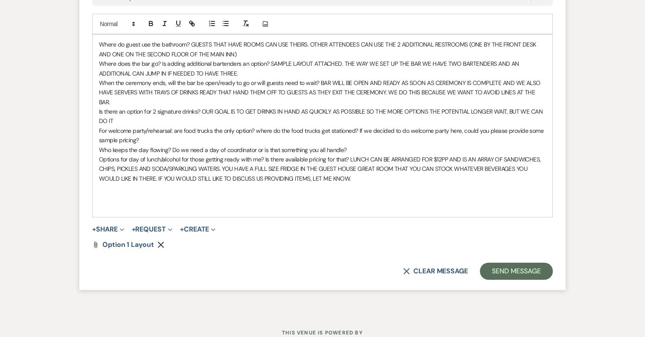
scroll to position [3375, 0]
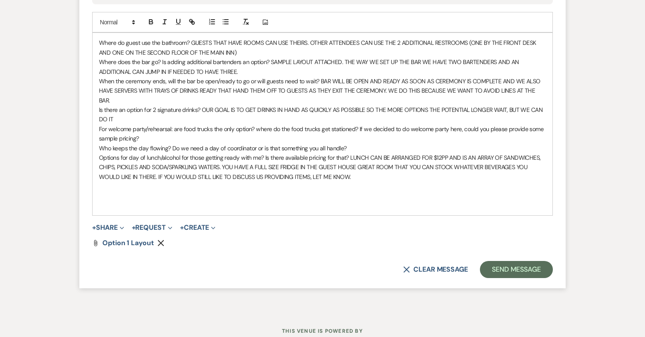
click at [128, 105] on p "Is there an option for 2 signature drinks? OUR GOAL IS TO GET DRINKS IN HAND AS…" at bounding box center [322, 114] width 447 height 19
drag, startPoint x: 118, startPoint y: 98, endPoint x: 93, endPoint y: 98, distance: 25.6
click at [93, 98] on div "Where do guest use the bathroom? GUESTS THAT HAVE ROOMS CAN USE THEIRS. OTHER A…" at bounding box center [323, 124] width 460 height 182
click at [144, 124] on p "For welcome party/rehearsal: are food trucks the only option? where do the food…" at bounding box center [322, 133] width 447 height 19
click at [286, 124] on p "For welcome party/rehearsal: are food trucks the only option? where do the food…" at bounding box center [322, 133] width 447 height 19
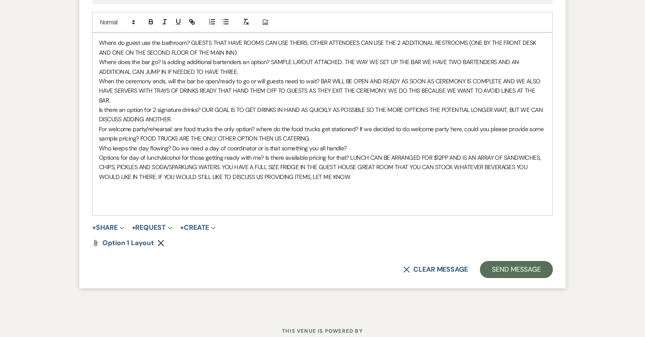
click at [97, 33] on div "Where do guest use the bathroom? GUESTS THAT HAVE ROOMS CAN USE THEIRS. OTHER A…" at bounding box center [323, 124] width 460 height 182
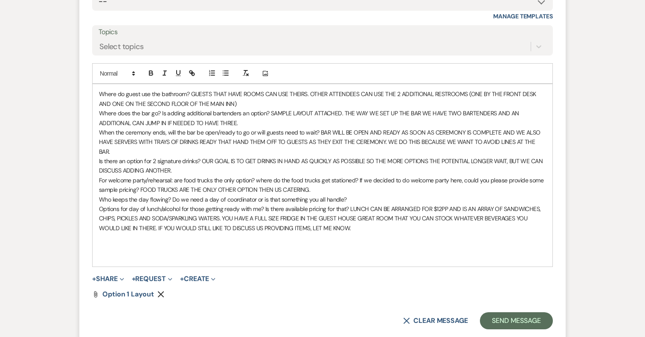
scroll to position [3325, 0]
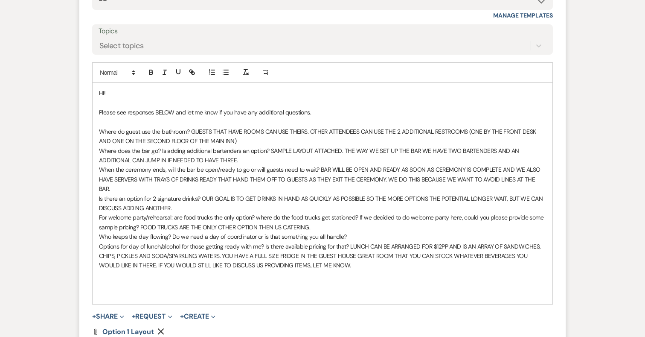
click at [224, 129] on p "﻿ Where do guest use the bathroom? GUESTS THAT HAVE ROOMS CAN USE THEIRS. OTHER…" at bounding box center [322, 136] width 447 height 19
click at [234, 147] on span "Where does the bar go? Is adding additional bartenders an option? SAMPLE LAYOUT…" at bounding box center [309, 155] width 421 height 17
click at [163, 194] on p "Is there an option for 2 signature drinks? OUR GOAL IS TO GET DRINKS IN HAND AS…" at bounding box center [322, 203] width 447 height 19
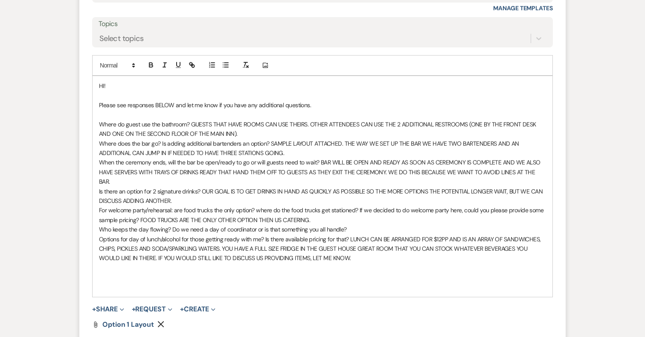
click at [183, 186] on p "Is there an option for 2 signature drinks? OUR GOAL IS TO GET DRINKS IN HAND AS…" at bounding box center [322, 195] width 447 height 19
click at [343, 225] on span "Who keeps the day flowing? Do we need a day of coordinator or is that something…" at bounding box center [223, 229] width 248 height 8
click at [312, 205] on p "For welcome party/rehearsal: are food trucks the only option? where do the food…" at bounding box center [322, 214] width 447 height 19
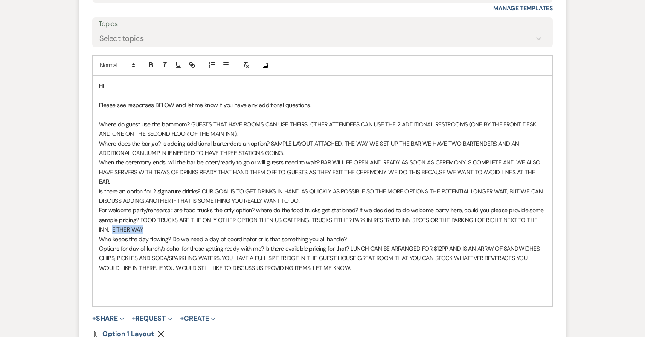
drag, startPoint x: 136, startPoint y: 206, endPoint x: 88, endPoint y: 206, distance: 48.2
click at [88, 206] on form "Reply X Draft saved! Recipients* Event Contacts ( Eilish Gately ) Insert Templa…" at bounding box center [322, 141] width 486 height 476
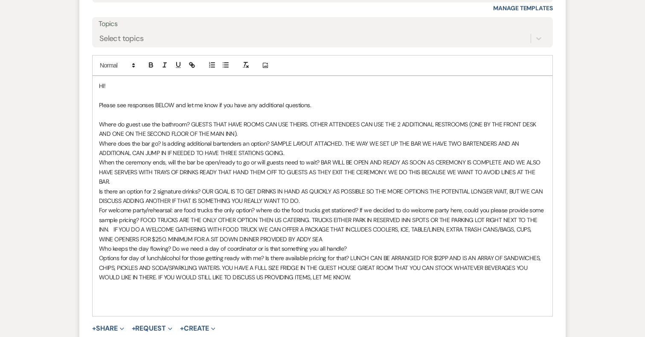
click at [194, 217] on span "For welcome party/rehearsal: are food trucks the only option? where do the food…" at bounding box center [322, 224] width 446 height 36
drag, startPoint x: 219, startPoint y: 218, endPoint x: 244, endPoint y: 216, distance: 25.3
click at [244, 217] on span "For welcome party/rehearsal: are food trucks the only option? where do the food…" at bounding box center [322, 224] width 446 height 36
click at [335, 222] on p "For welcome party/rehearsal: are food trucks the only option? where do the food…" at bounding box center [322, 224] width 447 height 38
drag, startPoint x: 360, startPoint y: 216, endPoint x: 407, endPoint y: 217, distance: 46.9
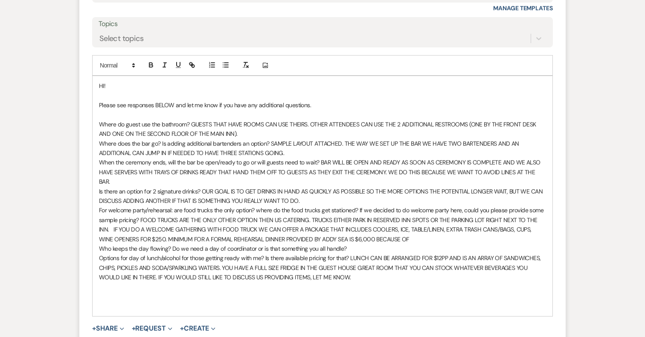
click at [407, 217] on p "For welcome party/rehearsal: are food trucks the only option? where do the food…" at bounding box center [322, 224] width 447 height 38
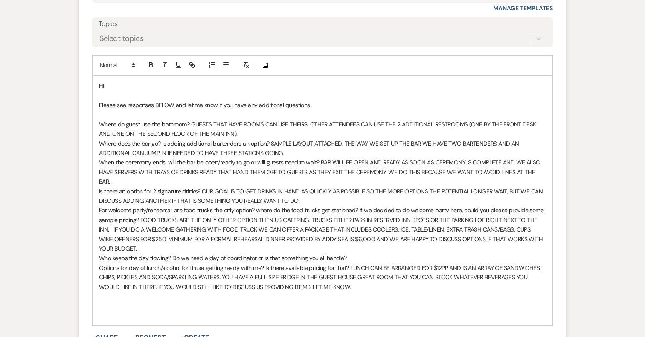
click at [152, 218] on span "For welcome party/rehearsal: are food trucks the only option? where do the food…" at bounding box center [322, 229] width 446 height 46
click at [168, 218] on span "For welcome party/rehearsal: are food trucks the only option? where do the food…" at bounding box center [322, 229] width 446 height 46
click at [206, 221] on span "For welcome party/rehearsal: are food trucks the only option? where do the food…" at bounding box center [322, 229] width 446 height 46
click at [211, 219] on span "For welcome party/rehearsal: are food trucks the only option? where do the food…" at bounding box center [322, 229] width 446 height 46
click at [364, 217] on span "For welcome party/rehearsal: are food trucks the only option? where do the food…" at bounding box center [322, 229] width 446 height 46
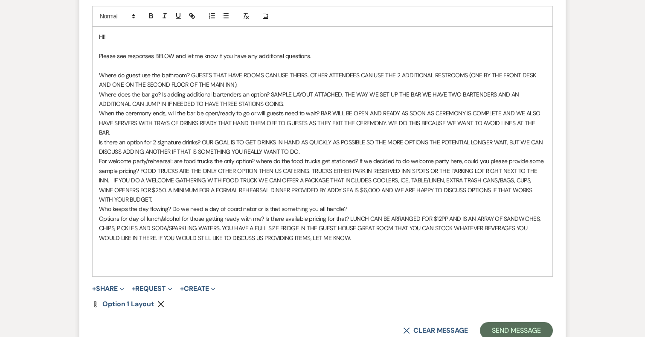
scroll to position [3388, 0]
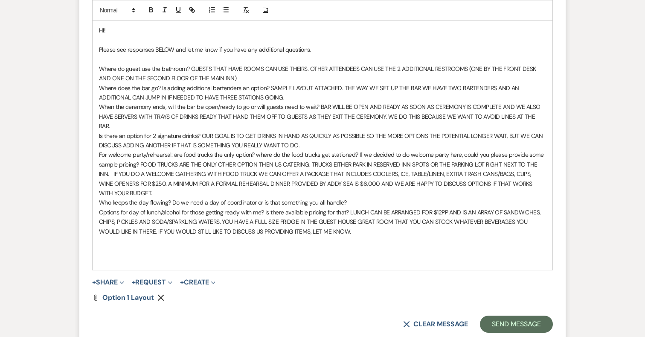
click at [350, 197] on p "Who keeps the day flowing? Do we need a day of coordinator or is that something…" at bounding box center [322, 201] width 447 height 9
drag, startPoint x: 380, startPoint y: 181, endPoint x: 531, endPoint y: 183, distance: 151.0
click at [531, 197] on p "Who keeps the day flowing? Do we need a day of coordinator or is that something…" at bounding box center [322, 201] width 447 height 9
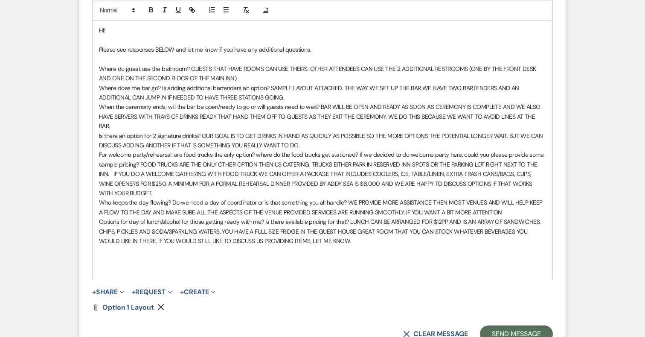
click at [463, 198] on span "Who keeps the day flowing? Do we need a day of coordinator or is that something…" at bounding box center [321, 206] width 445 height 17
click at [502, 197] on p "Who keeps the day flowing? Do we need a day of coordinator or is that something…" at bounding box center [322, 206] width 447 height 19
drag, startPoint x: 508, startPoint y: 188, endPoint x: 417, endPoint y: 191, distance: 91.7
click at [417, 197] on p "Who keeps the day flowing? Do we need a day of coordinator or is that something…" at bounding box center [322, 206] width 447 height 19
click at [503, 198] on span "Who keeps the day flowing? Do we need a day of coordinator or is that something…" at bounding box center [321, 206] width 445 height 17
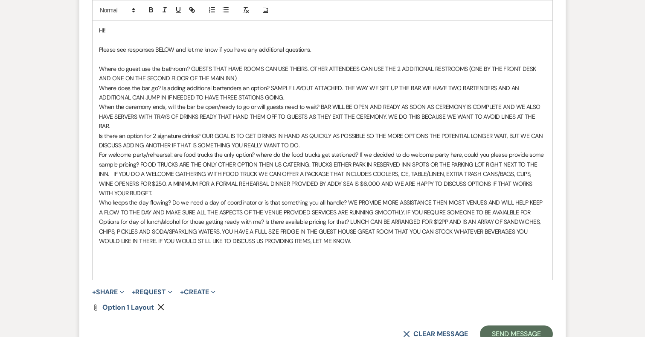
click at [501, 198] on span "Who keeps the day flowing? Do we need a day of coordinator or is that something…" at bounding box center [321, 206] width 445 height 17
click at [529, 197] on p "Who keeps the day flowing? Do we need a day of coordinator or is that something…" at bounding box center [322, 206] width 447 height 19
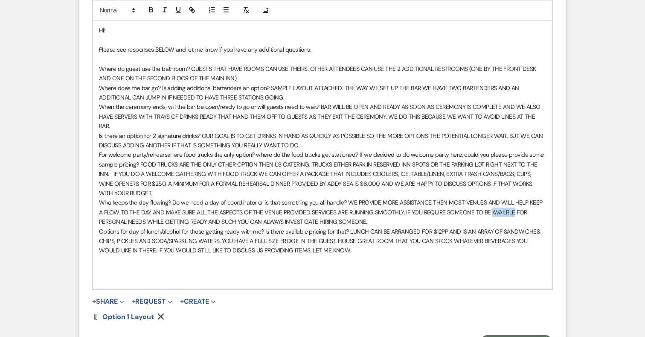
click at [499, 198] on span "Who keeps the day flowing? Do we need a day of coordinator or is that something…" at bounding box center [321, 211] width 445 height 27
click at [528, 226] on p "Options for day of lunch/alcohol for those getting ready with me? Is there avai…" at bounding box center [322, 240] width 447 height 29
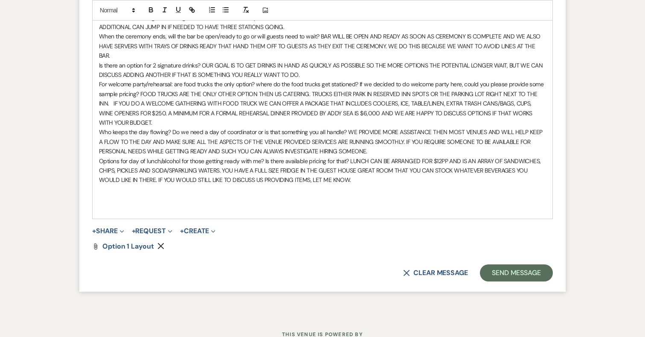
scroll to position [3458, 0]
click at [367, 130] on p "Who keeps the day flowing? Do we need a day of coordinator or is that something…" at bounding box center [322, 141] width 447 height 29
click at [271, 194] on p at bounding box center [322, 198] width 447 height 9
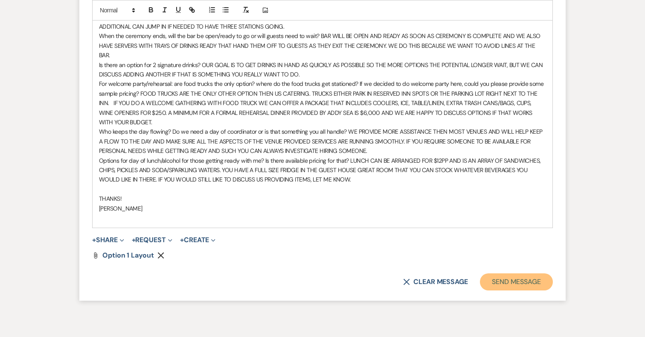
click at [514, 273] on button "Send Message" at bounding box center [516, 281] width 73 height 17
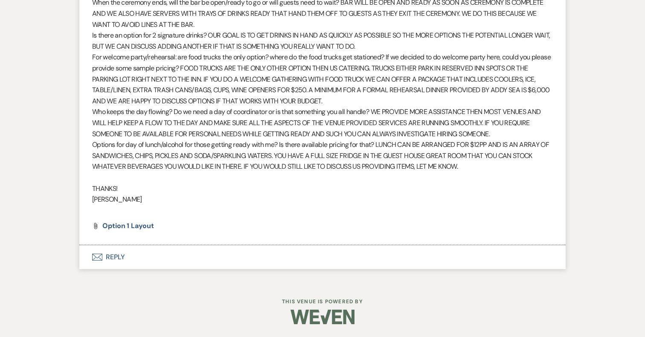
scroll to position [3344, 0]
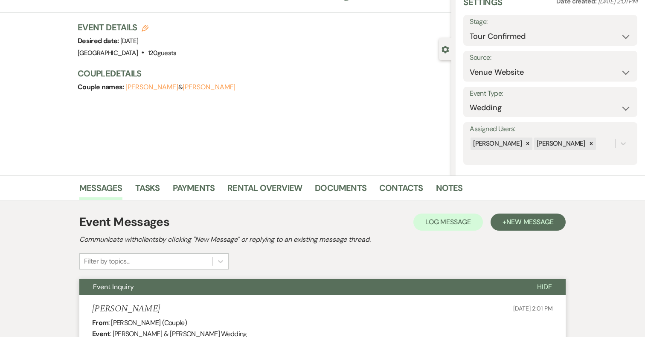
scroll to position [41, 0]
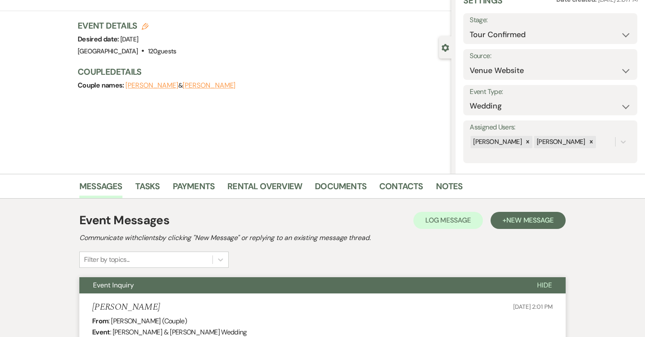
click at [264, 177] on div "Messages Tasks Payments Rental Overview Documents Contacts Notes" at bounding box center [322, 186] width 645 height 25
click at [264, 184] on link "Rental Overview" at bounding box center [264, 188] width 75 height 19
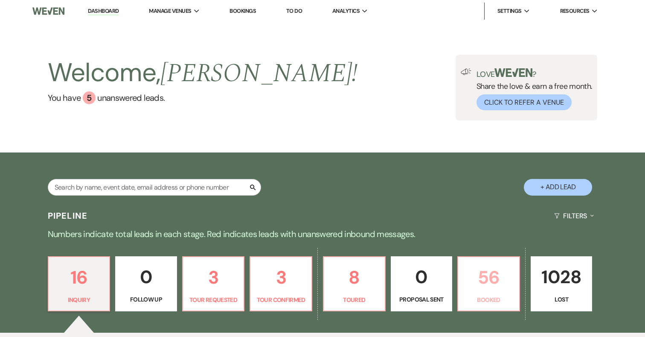
click at [485, 287] on p "56" at bounding box center [488, 277] width 51 height 29
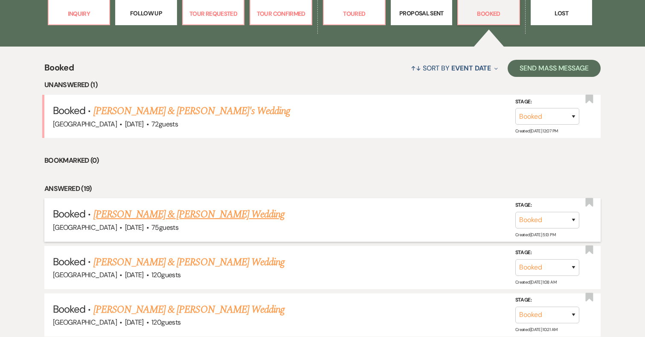
scroll to position [295, 0]
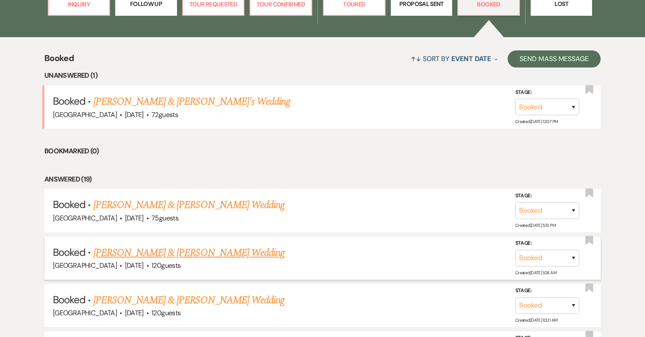
click at [200, 253] on link "[PERSON_NAME] & [PERSON_NAME] Wedding" at bounding box center [188, 252] width 191 height 15
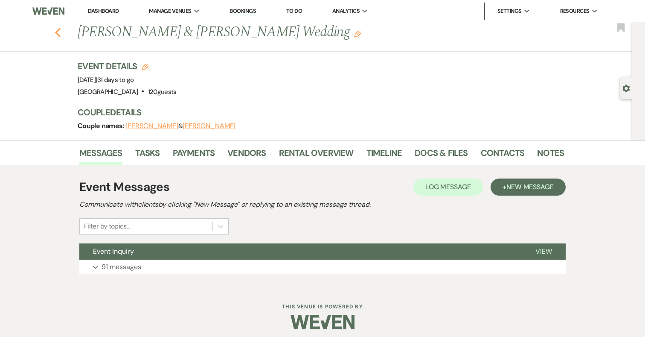
click at [57, 27] on icon "Previous" at bounding box center [58, 32] width 6 height 10
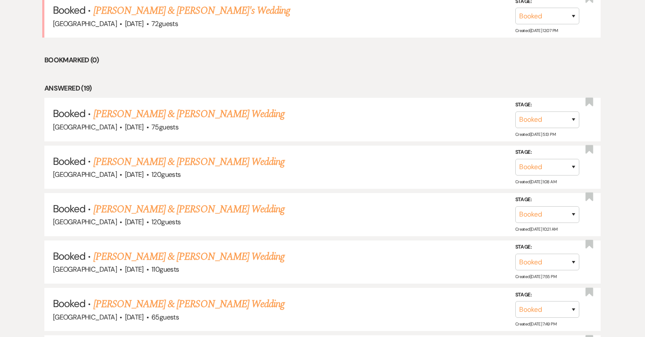
scroll to position [413, 0]
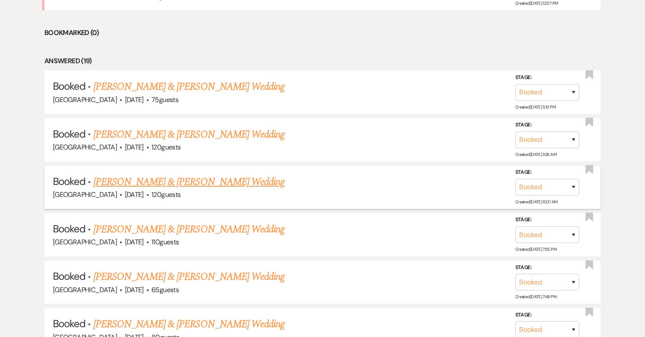
click at [168, 180] on link "[PERSON_NAME] & [PERSON_NAME] Wedding" at bounding box center [188, 181] width 191 height 15
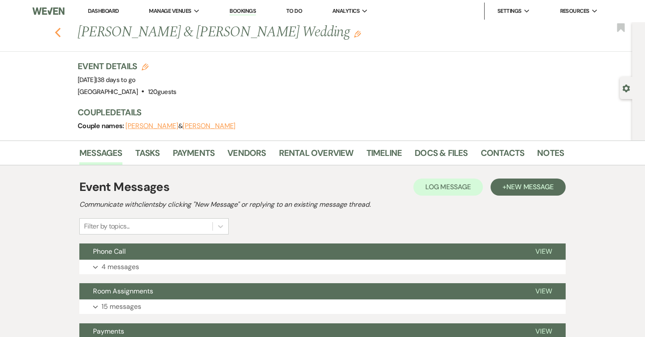
click at [59, 34] on use "button" at bounding box center [58, 32] width 6 height 9
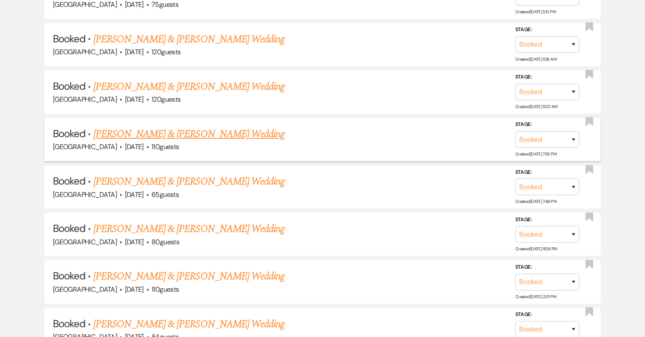
scroll to position [512, 0]
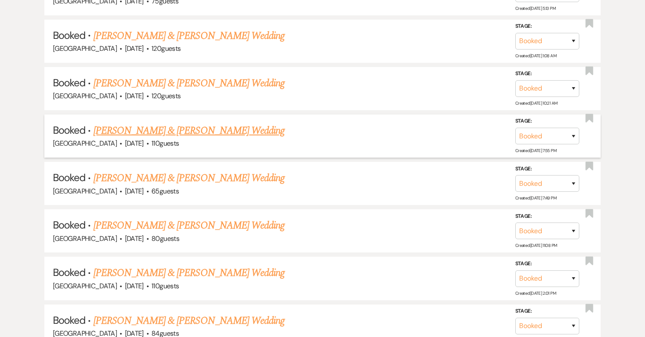
click at [186, 128] on link "[PERSON_NAME] & [PERSON_NAME] Wedding" at bounding box center [188, 130] width 191 height 15
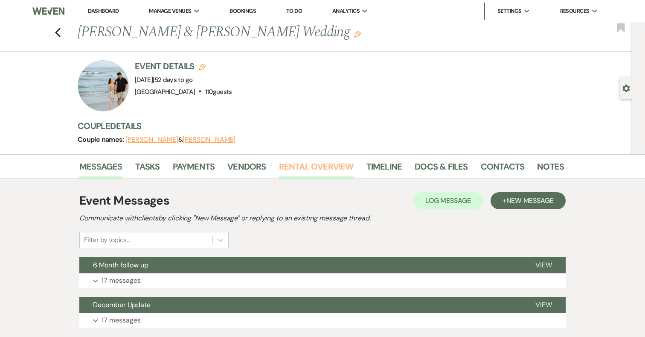
click at [287, 164] on link "Rental Overview" at bounding box center [316, 169] width 75 height 19
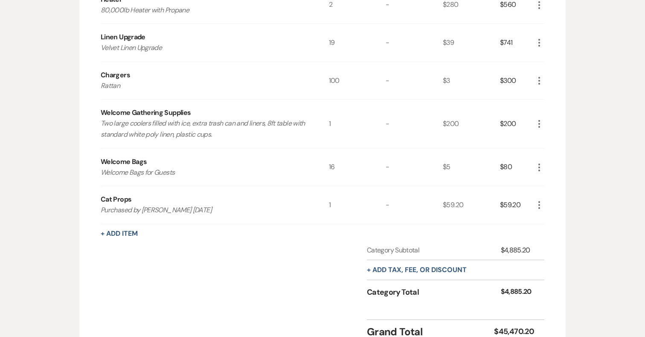
scroll to position [1525, 0]
